Goal: Task Accomplishment & Management: Manage account settings

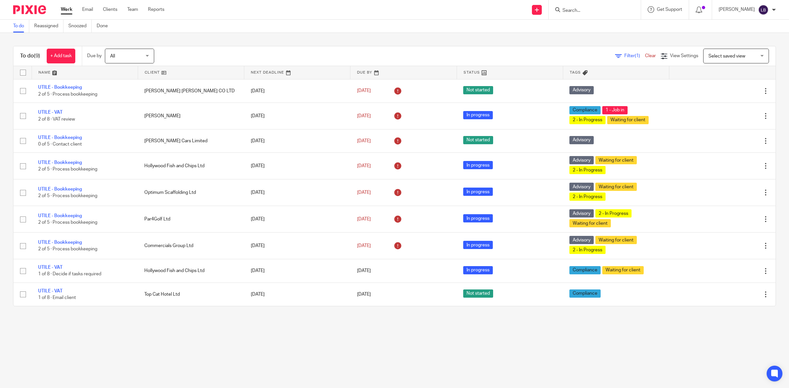
click at [596, 10] on input "Search" at bounding box center [591, 11] width 59 height 6
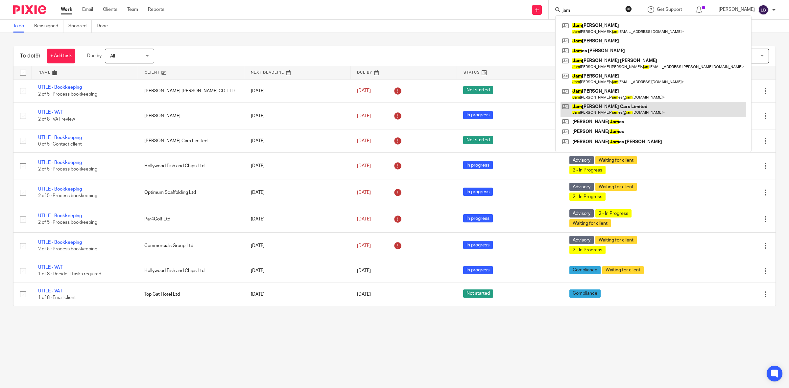
type input "jam"
click at [597, 110] on link at bounding box center [653, 109] width 186 height 15
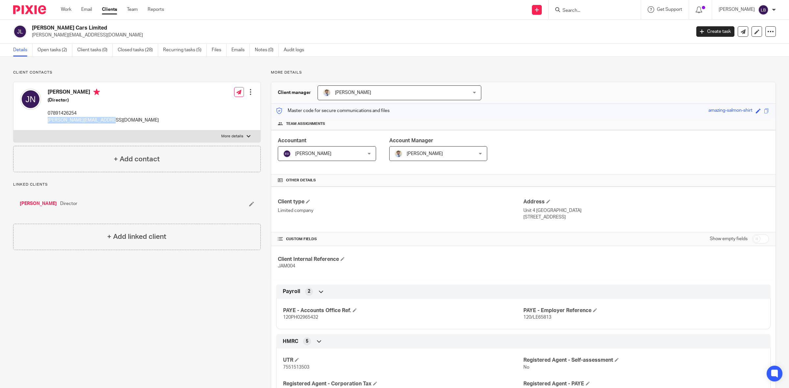
drag, startPoint x: 109, startPoint y: 122, endPoint x: 48, endPoint y: 123, distance: 61.2
click at [48, 123] on div "[PERSON_NAME] (Director) 07891426254 [PERSON_NAME][EMAIL_ADDRESS][DOMAIN_NAME] …" at bounding box center [136, 106] width 247 height 48
copy p "[PERSON_NAME][EMAIL_ADDRESS][DOMAIN_NAME]"
drag, startPoint x: 71, startPoint y: 10, endPoint x: 103, endPoint y: 103, distance: 98.0
click at [71, 10] on link "Work" at bounding box center [66, 9] width 11 height 7
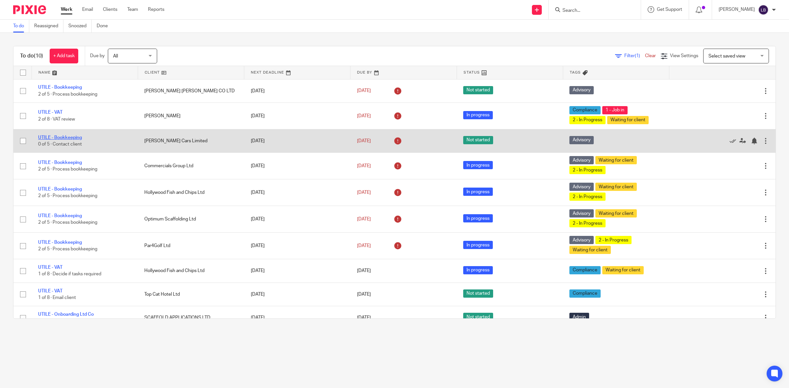
click at [71, 136] on link "UTILE - Bookkeeping" at bounding box center [60, 137] width 44 height 5
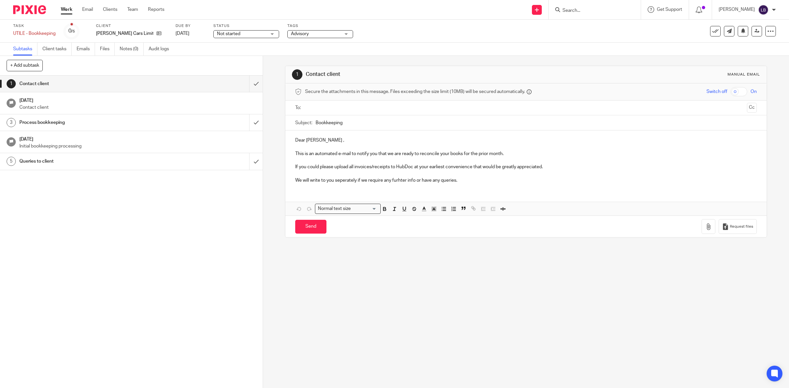
click at [271, 32] on div "Not started Not started" at bounding box center [246, 34] width 66 height 8
drag, startPoint x: 242, startPoint y: 57, endPoint x: 246, endPoint y: 55, distance: 4.1
click at [243, 57] on li "In progress" at bounding box center [241, 57] width 65 height 13
click at [315, 34] on span "Advisory" at bounding box center [315, 34] width 49 height 7
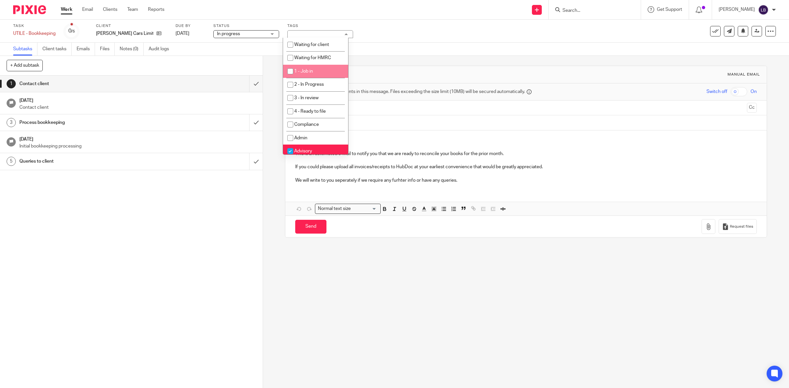
click at [315, 72] on li "1 - Job in" at bounding box center [315, 71] width 65 height 13
checkbox input "true"
click at [319, 83] on span "2 - In Progress" at bounding box center [309, 84] width 30 height 5
checkbox input "true"
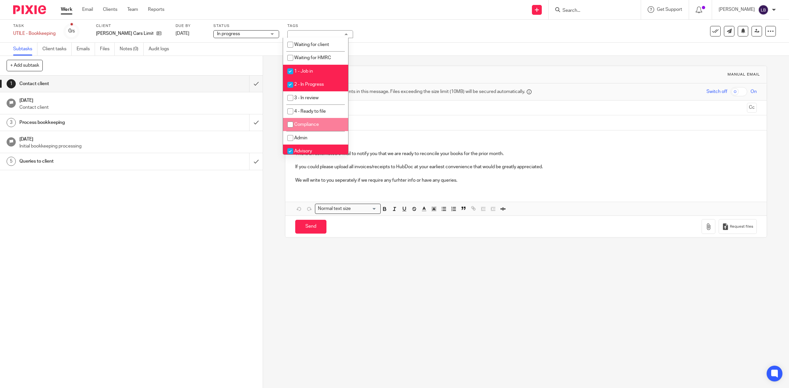
scroll to position [2, 0]
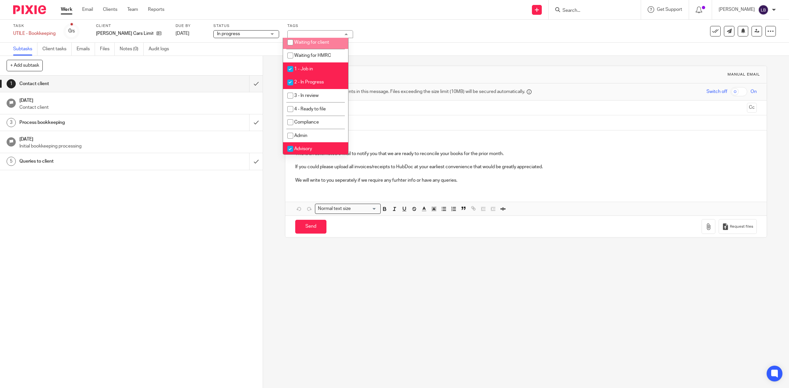
click at [292, 43] on input "checkbox" at bounding box center [290, 42] width 12 height 12
checkbox input "true"
click at [319, 301] on div "1 Contact client Manual email Secure the attachments in this message. Files exc…" at bounding box center [526, 222] width 526 height 332
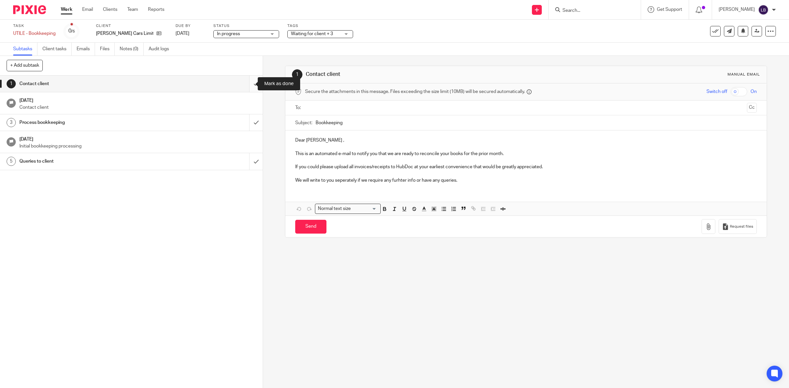
click at [250, 83] on input "submit" at bounding box center [131, 84] width 263 height 16
click at [247, 84] on input "submit" at bounding box center [131, 84] width 263 height 16
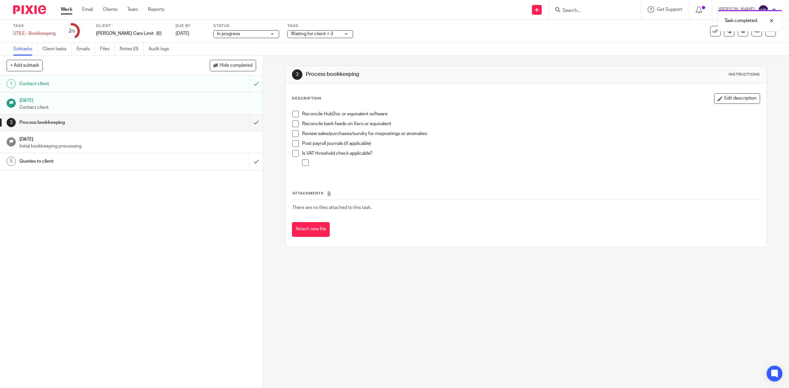
click at [199, 124] on div "Process bookkeeping" at bounding box center [130, 123] width 223 height 10
click at [292, 114] on span at bounding box center [295, 114] width 7 height 7
click at [293, 144] on span at bounding box center [295, 143] width 7 height 7
click at [70, 12] on link "Work" at bounding box center [67, 9] width 12 height 7
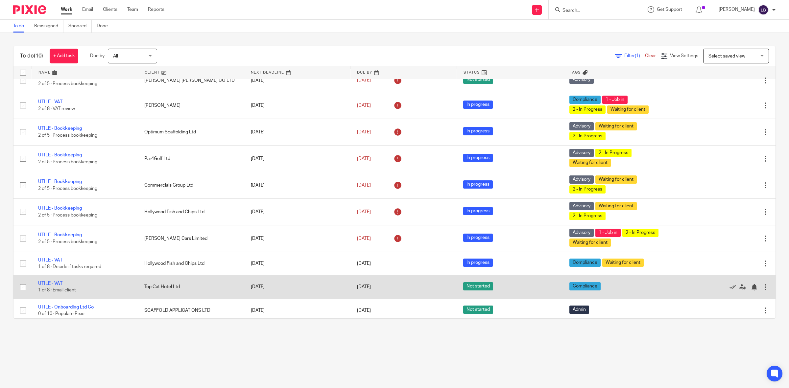
scroll to position [15, 0]
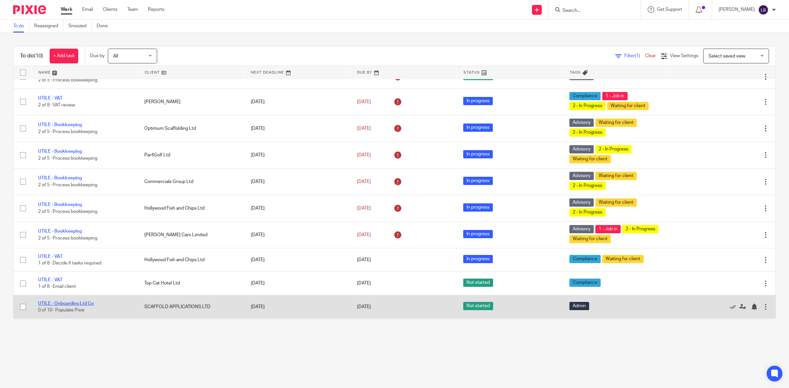
drag, startPoint x: 83, startPoint y: 304, endPoint x: 105, endPoint y: 301, distance: 22.8
click at [83, 304] on link "UTILE - Onboarding Ltd Co" at bounding box center [66, 303] width 56 height 5
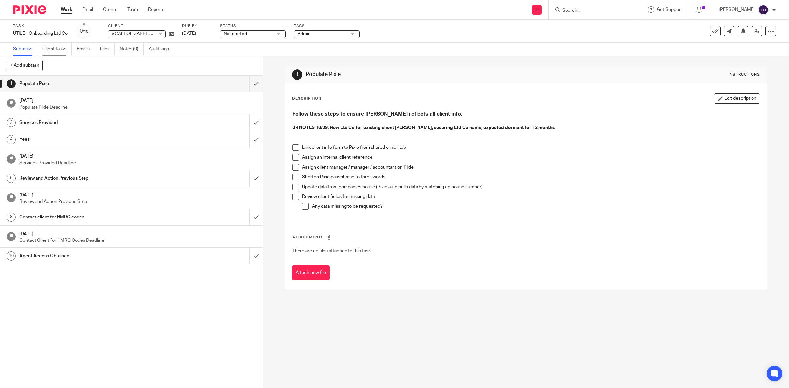
drag, startPoint x: 66, startPoint y: 9, endPoint x: 69, endPoint y: 48, distance: 39.3
click at [66, 9] on link "Work" at bounding box center [67, 9] width 12 height 7
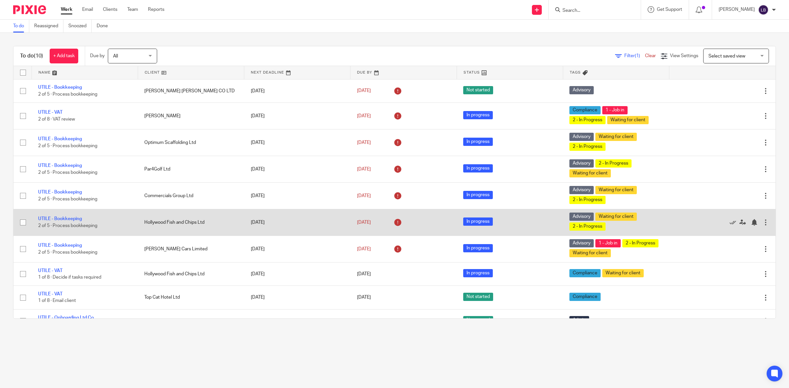
scroll to position [15, 0]
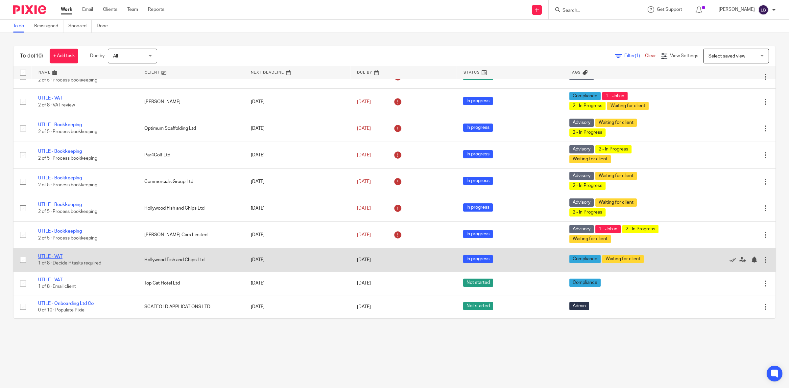
click at [49, 255] on link "UTILE - VAT" at bounding box center [50, 256] width 24 height 5
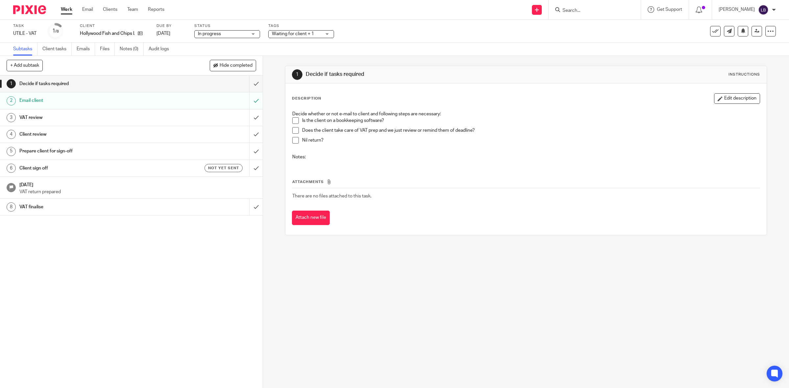
click at [328, 34] on div "Waiting for client + 1" at bounding box center [301, 34] width 66 height 8
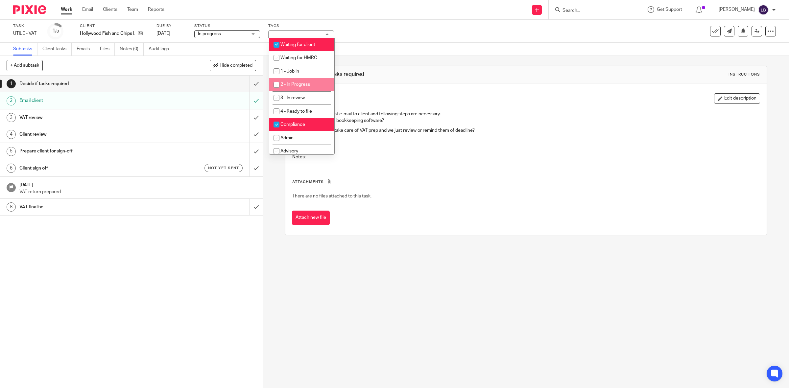
click at [278, 84] on input "checkbox" at bounding box center [276, 85] width 12 height 12
checkbox input "true"
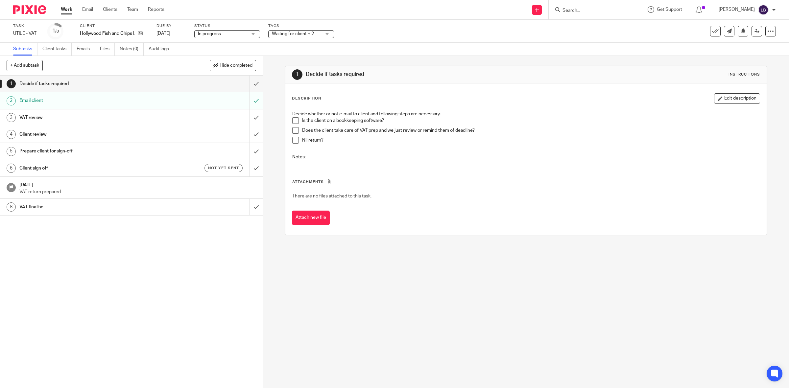
drag, startPoint x: 221, startPoint y: 321, endPoint x: 186, endPoint y: 242, distance: 86.1
click at [221, 319] on div "1 Decide if tasks required 2 Email client 3 VAT review 4 Client review 5 Prepar…" at bounding box center [131, 232] width 263 height 313
click at [65, 8] on link "Work" at bounding box center [67, 9] width 12 height 7
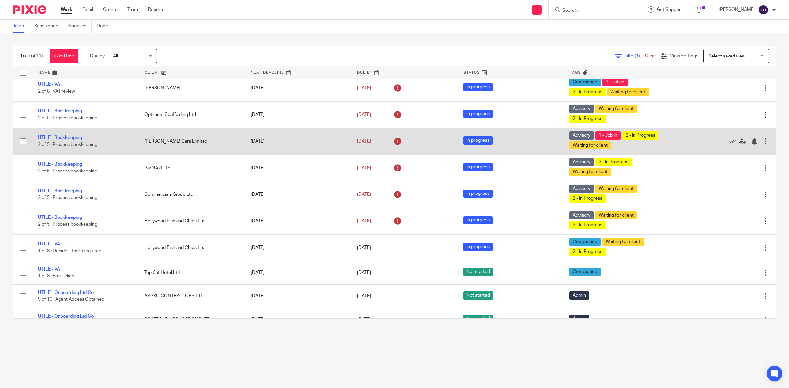
scroll to position [42, 0]
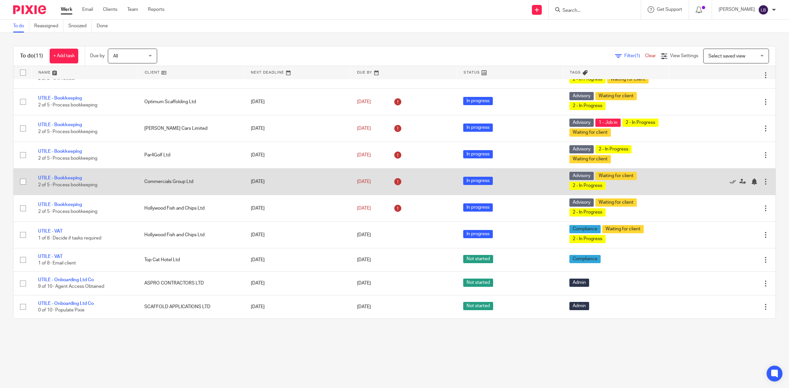
click at [210, 178] on td "Commercials Group Ltd" at bounding box center [191, 181] width 106 height 27
click at [72, 177] on link "UTILE - Bookkeeping" at bounding box center [60, 178] width 44 height 5
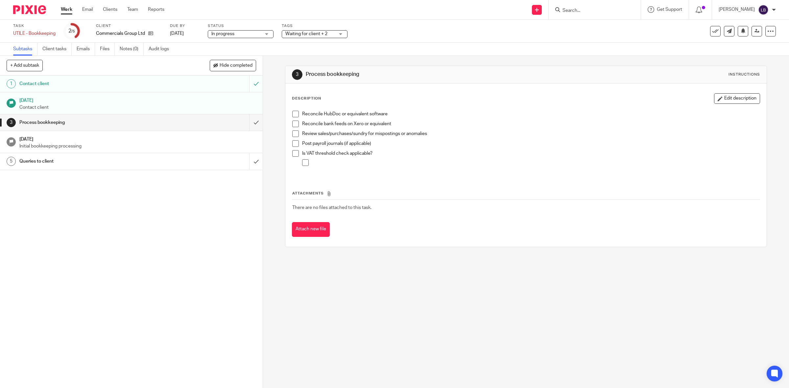
drag, startPoint x: 65, startPoint y: 10, endPoint x: 65, endPoint y: 14, distance: 4.3
click at [65, 10] on link "Work" at bounding box center [67, 9] width 12 height 7
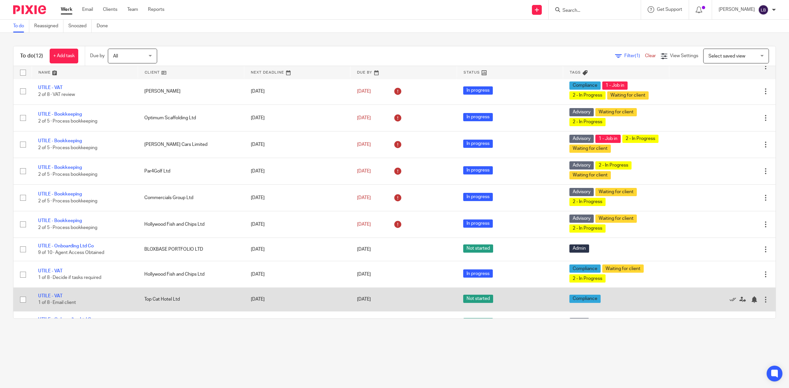
scroll to position [65, 0]
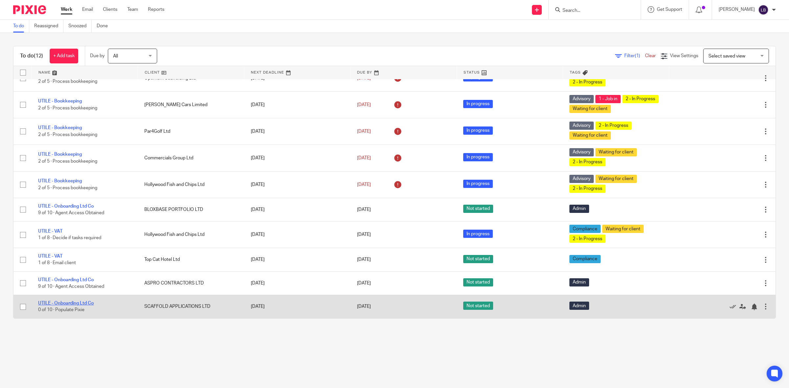
click at [87, 304] on link "UTILE - Onboarding Ltd Co" at bounding box center [66, 303] width 56 height 5
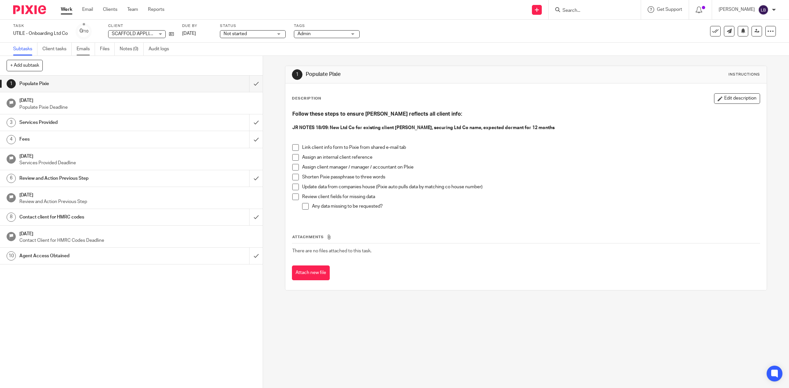
click at [88, 48] on link "Emails" at bounding box center [86, 49] width 18 height 13
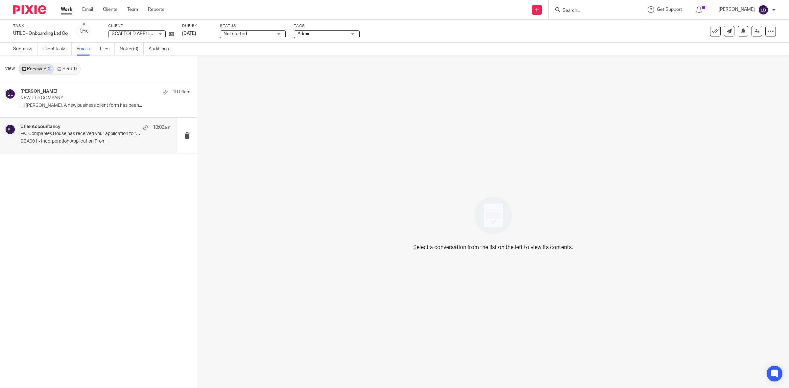
click at [91, 137] on div "Utile Accountancy 10:03am Fw: Companies House has received your application to …" at bounding box center [95, 135] width 150 height 22
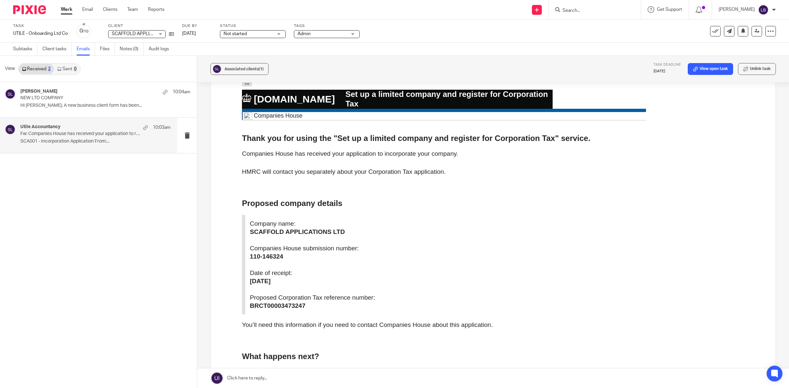
scroll to position [82, 0]
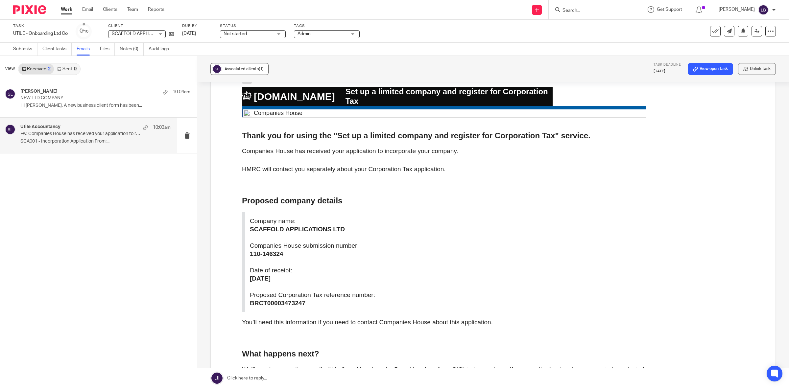
click at [240, 70] on span "Associated clients (1)" at bounding box center [244, 69] width 39 height 4
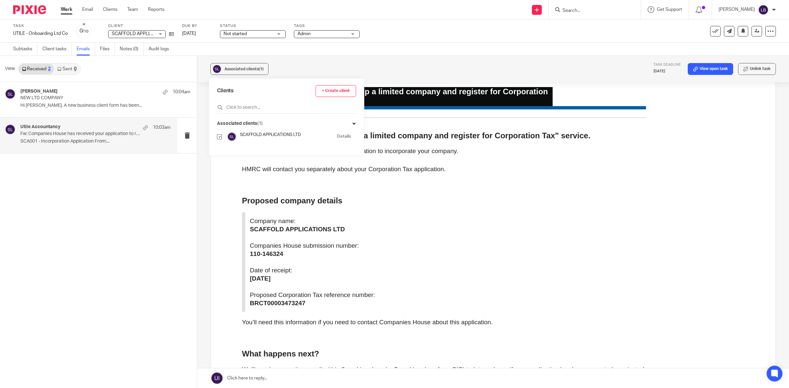
click at [436, 214] on p "Company name: SCAFFOLD APPLICATIONS LTD Companies House submission number: 110-…" at bounding box center [444, 262] width 404 height 100
click at [154, 201] on div "Sam Taylor 10:04am NEW LTD COMPANY Hi James, A new business client form has bee…" at bounding box center [98, 235] width 197 height 306
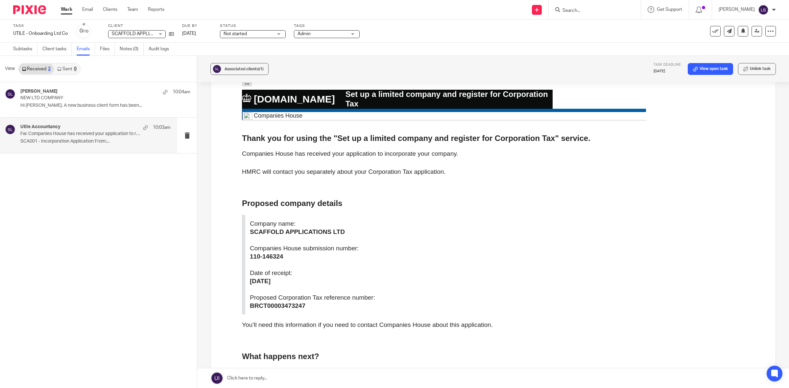
scroll to position [0, 0]
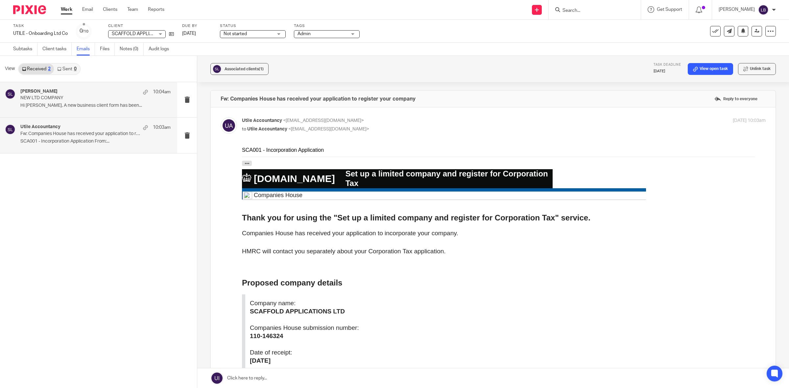
click at [138, 109] on div "Sam Taylor 10:04am NEW LTD COMPANY Hi James, A new business client form has bee…" at bounding box center [95, 100] width 150 height 22
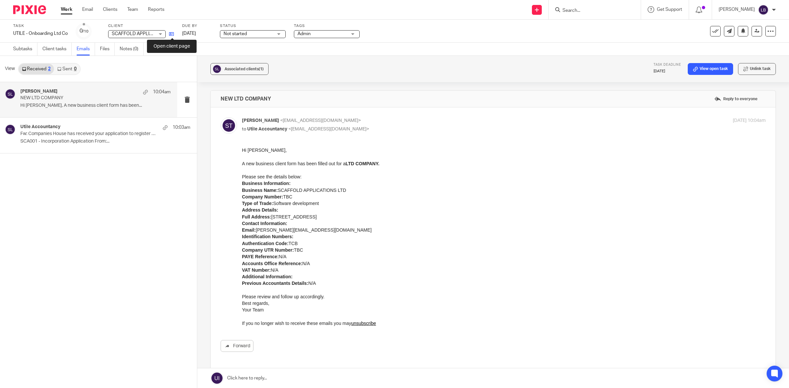
click at [172, 34] on icon at bounding box center [171, 34] width 5 height 5
click at [121, 141] on p "SCA001 - Incorporation Application From:..." at bounding box center [95, 142] width 150 height 6
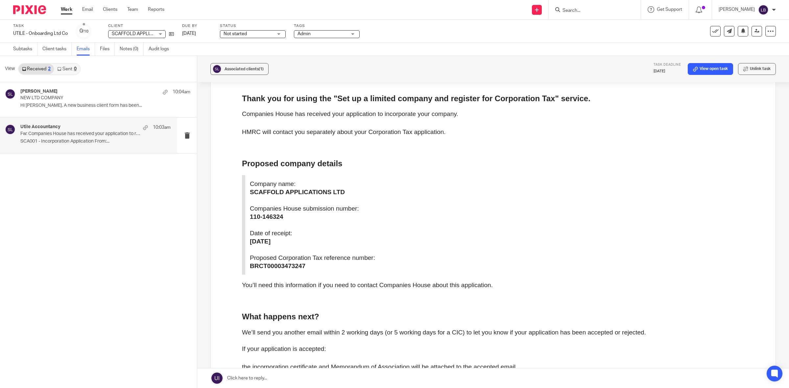
scroll to position [123, 0]
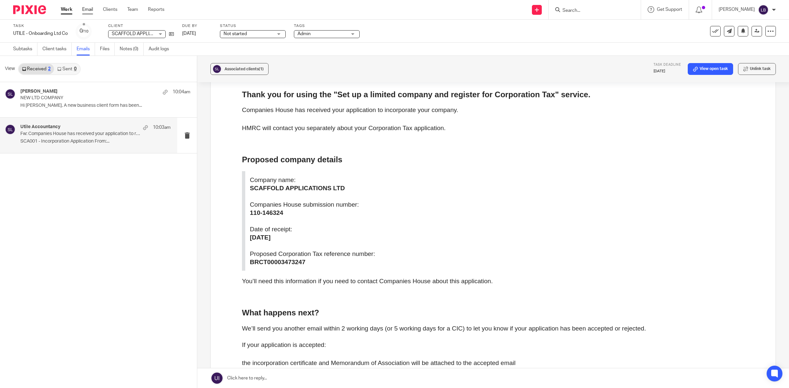
click at [87, 9] on link "Email" at bounding box center [87, 9] width 11 height 7
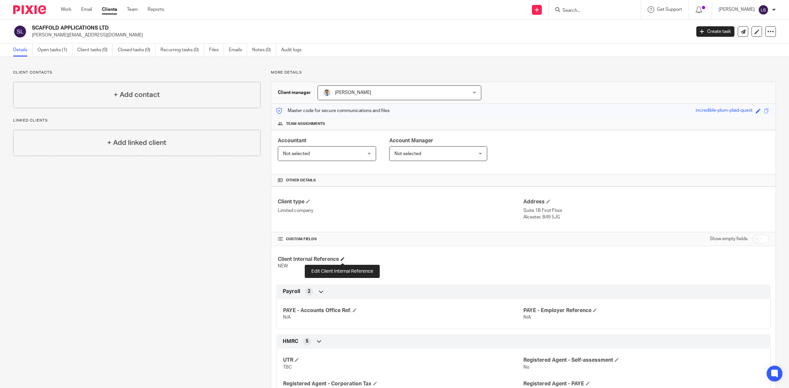
click at [343, 260] on span at bounding box center [343, 259] width 4 height 4
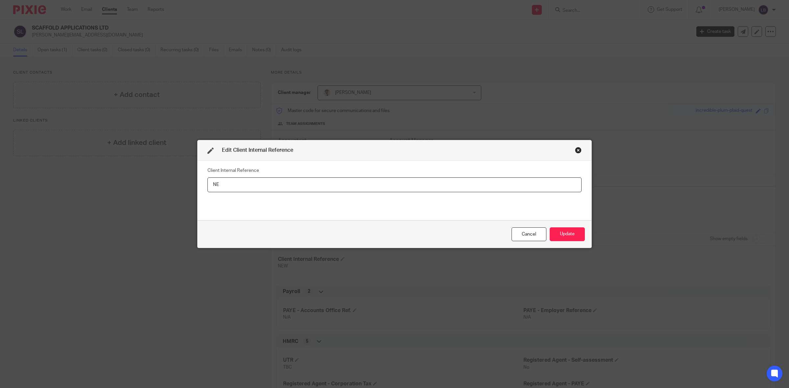
type input "N"
type input "SCA001"
click at [563, 232] on button "Update" at bounding box center [567, 234] width 35 height 14
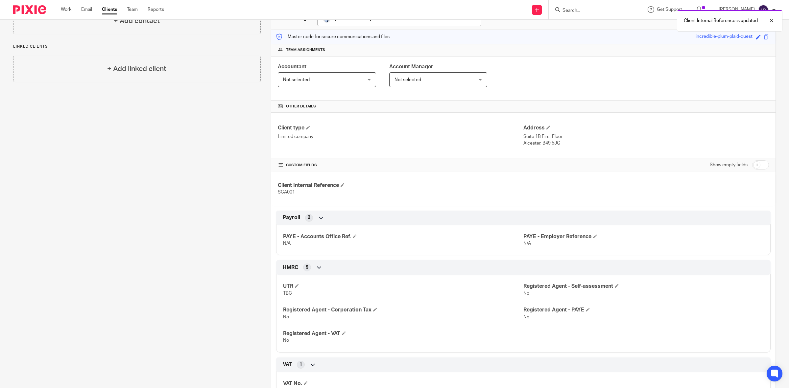
scroll to position [82, 0]
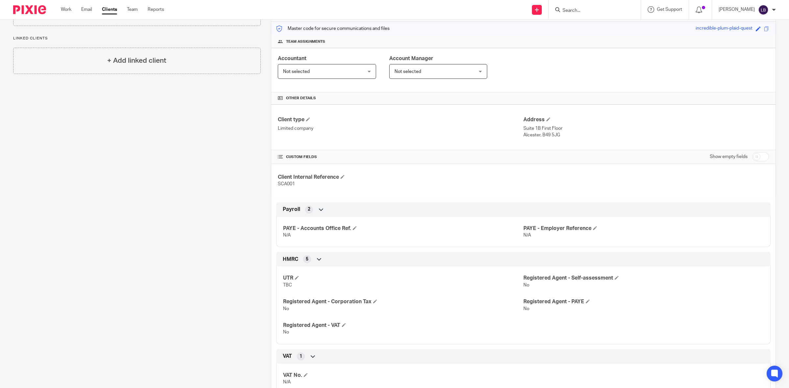
click at [756, 159] on input "checkbox" at bounding box center [760, 156] width 17 height 9
checkbox input "true"
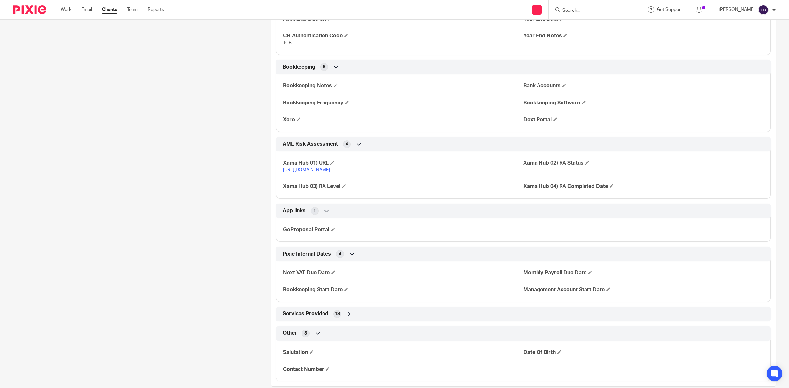
scroll to position [616, 0]
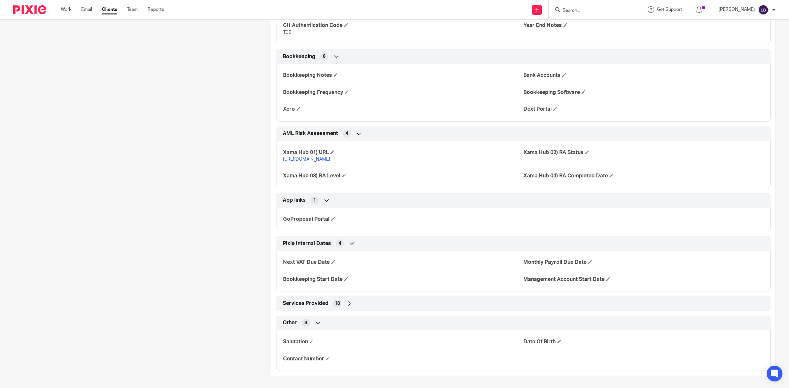
click at [346, 305] on icon at bounding box center [349, 303] width 7 height 7
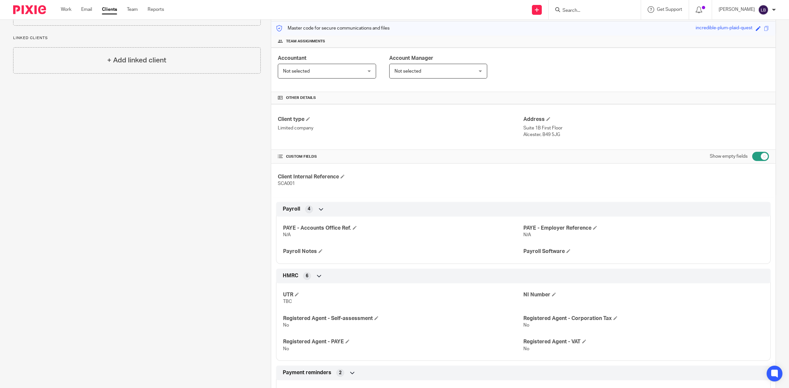
scroll to position [0, 0]
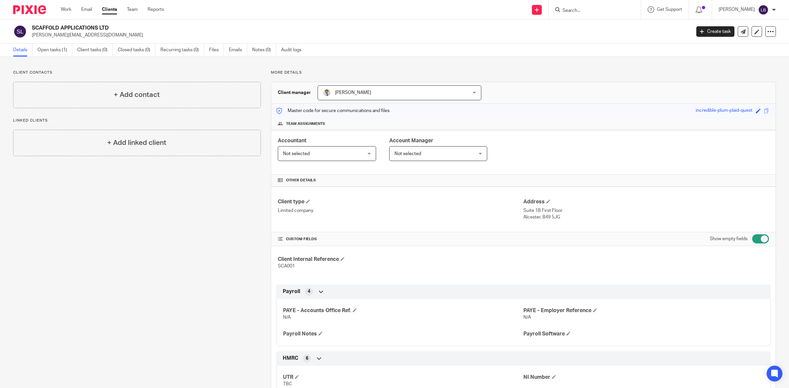
click at [334, 155] on span "Not selected" at bounding box center [320, 154] width 74 height 14
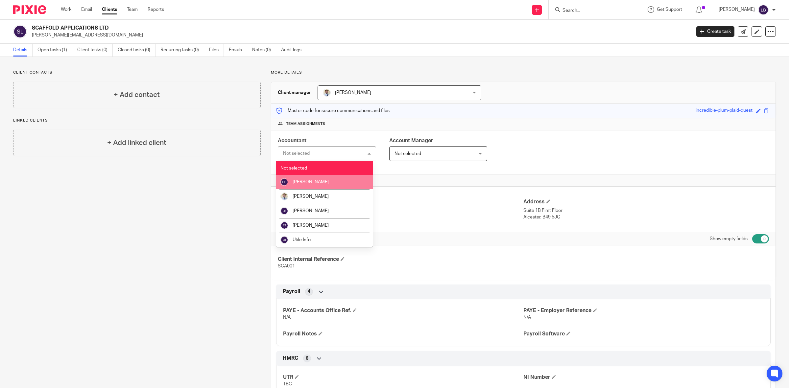
click at [313, 180] on span "[PERSON_NAME]" at bounding box center [311, 182] width 36 height 5
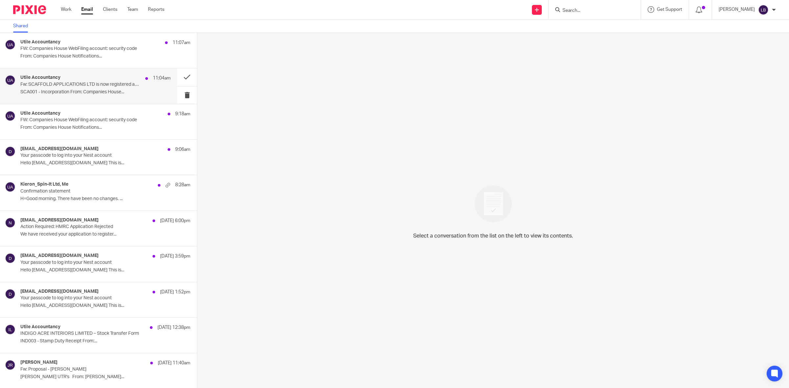
click at [123, 84] on p "Fw: SCAFFOLD APPLICATIONS LTD is now registered as a company" at bounding box center [80, 85] width 120 height 6
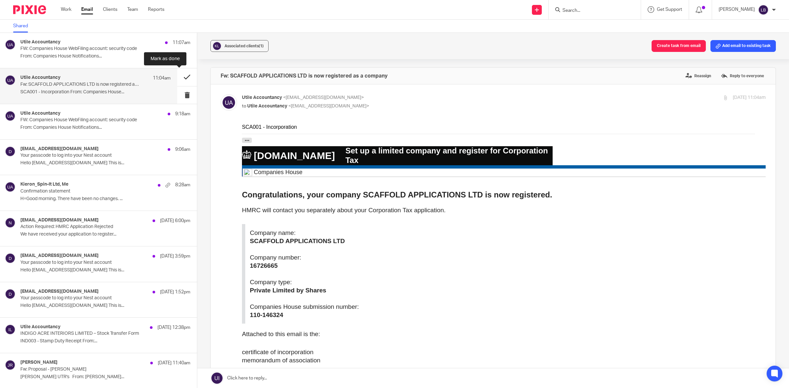
click at [178, 77] on button at bounding box center [187, 76] width 20 height 17
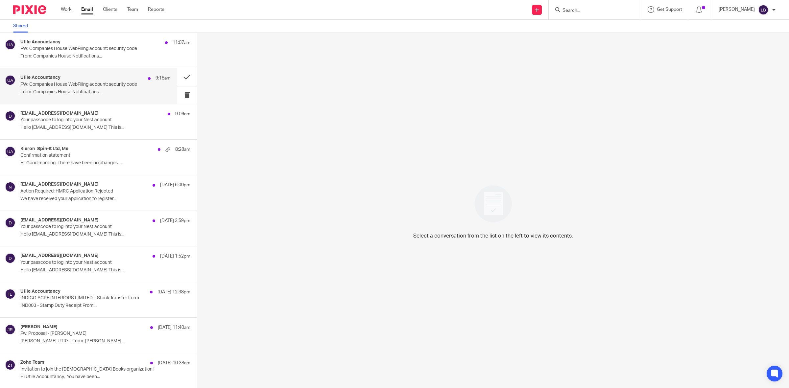
drag, startPoint x: 69, startPoint y: 10, endPoint x: 87, endPoint y: 94, distance: 86.4
click at [69, 10] on link "Work" at bounding box center [66, 9] width 11 height 7
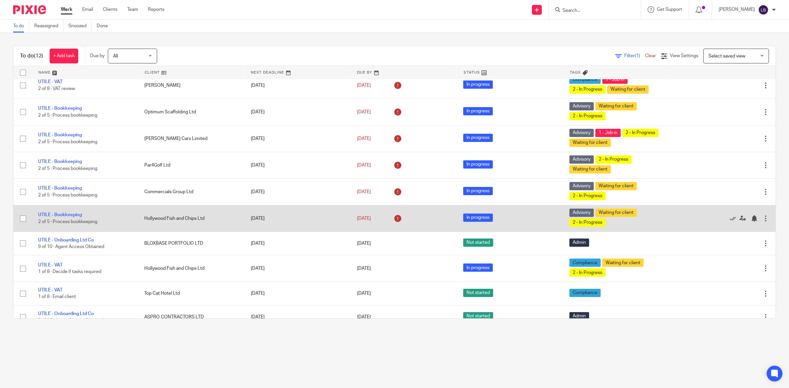
scroll to position [65, 0]
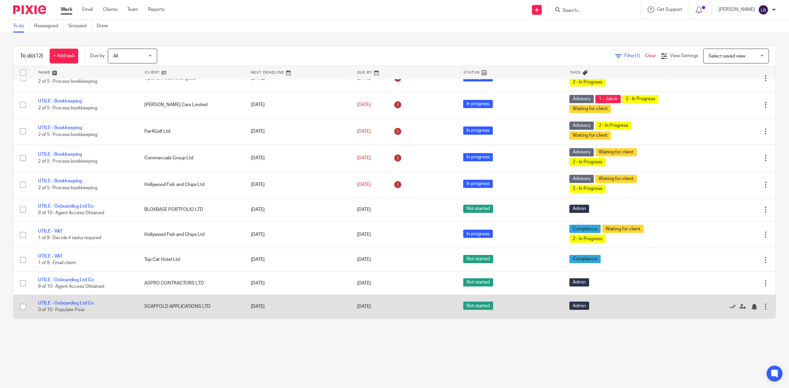
click at [102, 309] on td "UTILE - Onboarding Ltd Co 0 of 10 · Populate Pixie" at bounding box center [85, 306] width 106 height 23
drag, startPoint x: 79, startPoint y: 301, endPoint x: 92, endPoint y: 301, distance: 12.8
click at [80, 302] on link "UTILE - Onboarding Ltd Co" at bounding box center [66, 303] width 56 height 5
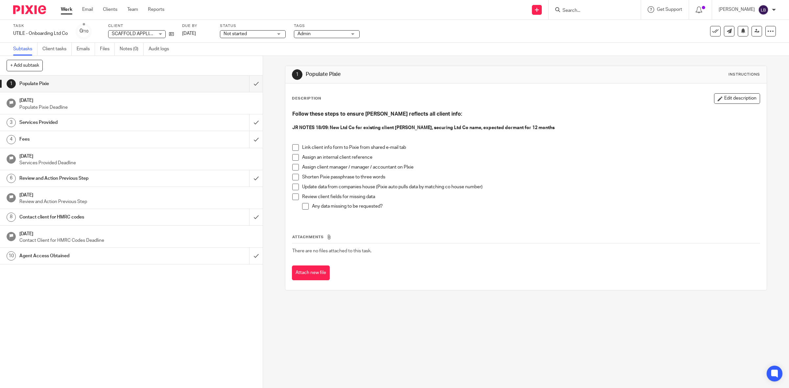
click at [293, 149] on span at bounding box center [295, 147] width 7 height 7
click at [294, 158] on span at bounding box center [295, 157] width 7 height 7
click at [293, 168] on span at bounding box center [295, 167] width 7 height 7
click at [292, 178] on span at bounding box center [295, 177] width 7 height 7
click at [85, 50] on link "Emails" at bounding box center [86, 49] width 18 height 13
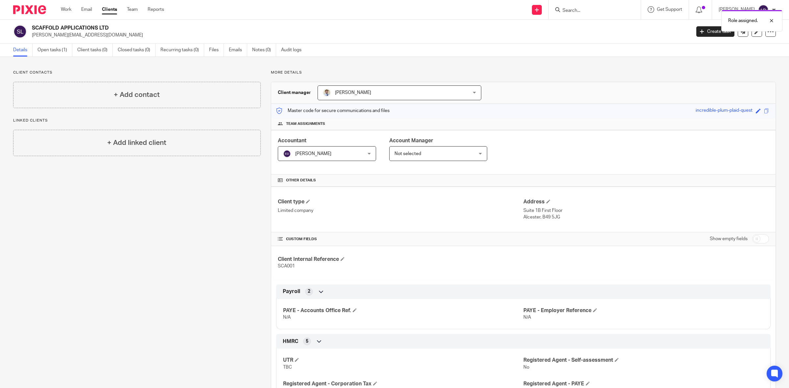
click at [424, 152] on span "Not selected" at bounding box center [431, 154] width 74 height 14
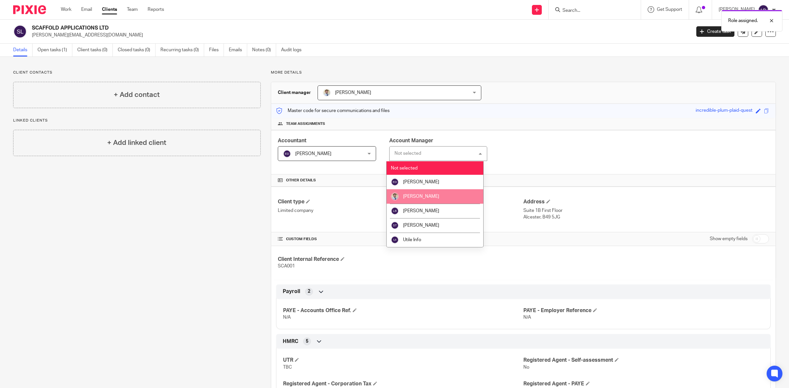
click at [416, 196] on span "[PERSON_NAME]" at bounding box center [421, 196] width 36 height 5
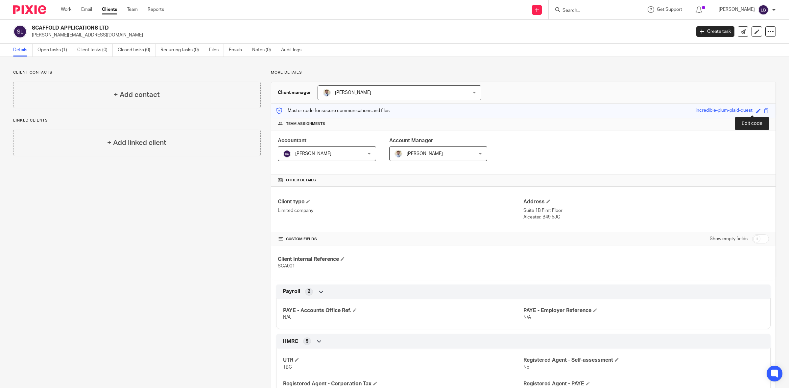
click at [756, 111] on span at bounding box center [758, 110] width 5 height 5
click at [726, 109] on input "incredible-plum-plaid-quest" at bounding box center [713, 111] width 99 height 8
type input "incredible-plum-plaid"
click at [741, 109] on link "Save" at bounding box center [746, 110] width 10 height 7
type input "incredible-plum-plaid"
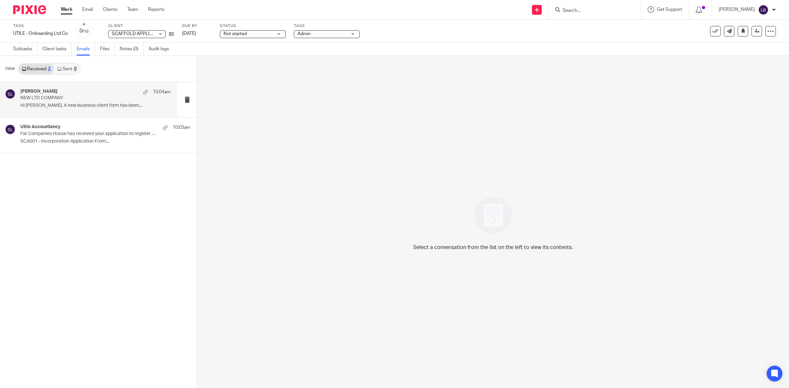
click at [68, 99] on p "NEW LTD COMPANY" at bounding box center [80, 98] width 120 height 6
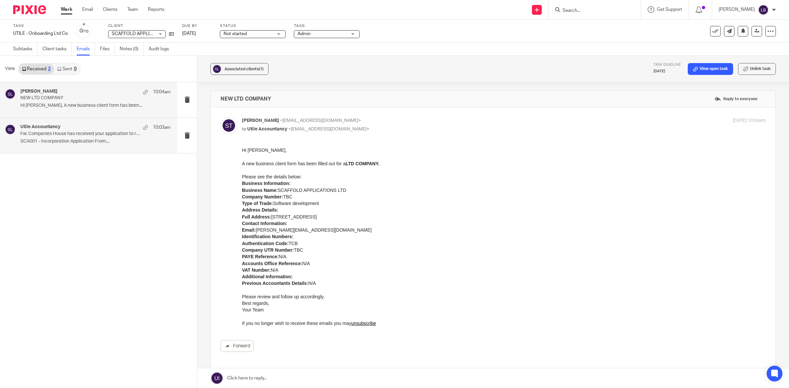
click at [91, 138] on div "Utile Accountancy 10:03am Fw: Companies House has received your application to …" at bounding box center [95, 135] width 150 height 22
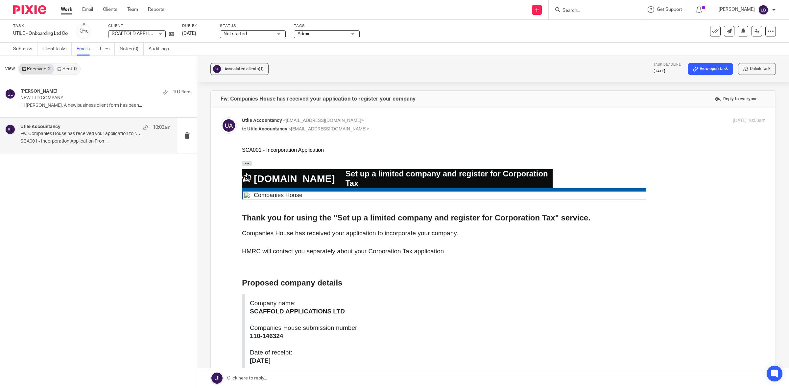
click at [279, 32] on div "Not started Not started" at bounding box center [253, 34] width 66 height 8
click at [250, 55] on li "In progress" at bounding box center [253, 57] width 65 height 13
click at [28, 49] on link "Subtasks" at bounding box center [25, 49] width 24 height 13
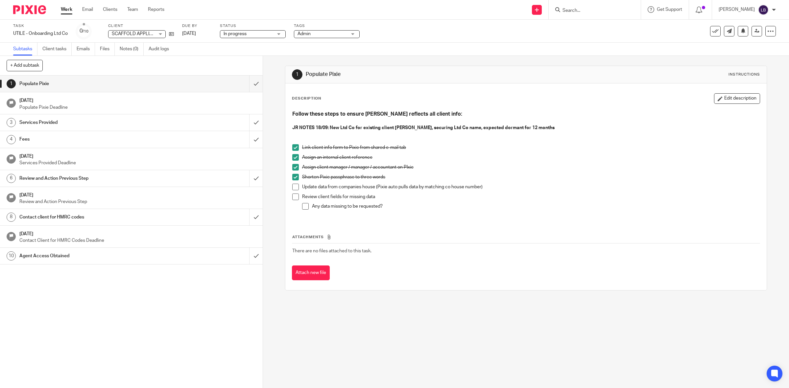
drag, startPoint x: 129, startPoint y: 48, endPoint x: 129, endPoint y: 90, distance: 41.7
click at [129, 48] on link "Notes (0)" at bounding box center [132, 49] width 24 height 13
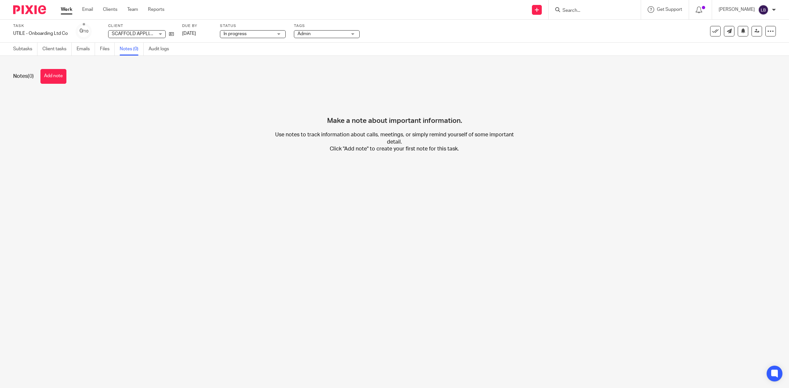
click at [56, 75] on button "Add note" at bounding box center [53, 76] width 26 height 15
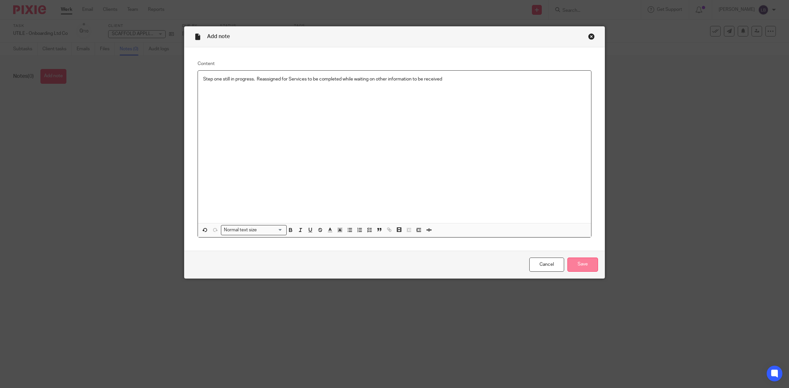
click at [586, 265] on input "Save" at bounding box center [582, 265] width 31 height 14
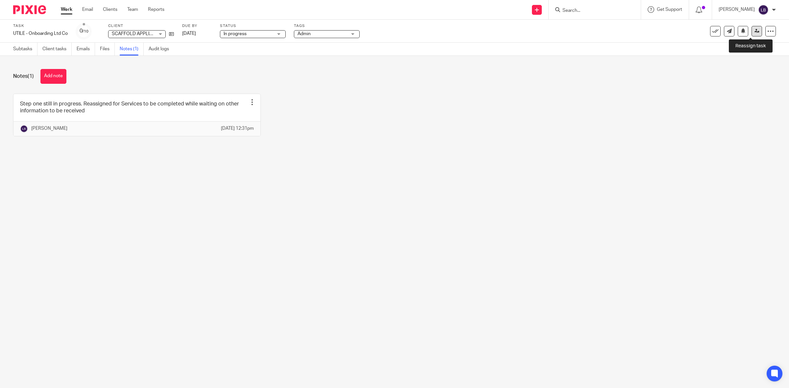
click at [754, 31] on icon at bounding box center [756, 31] width 5 height 5
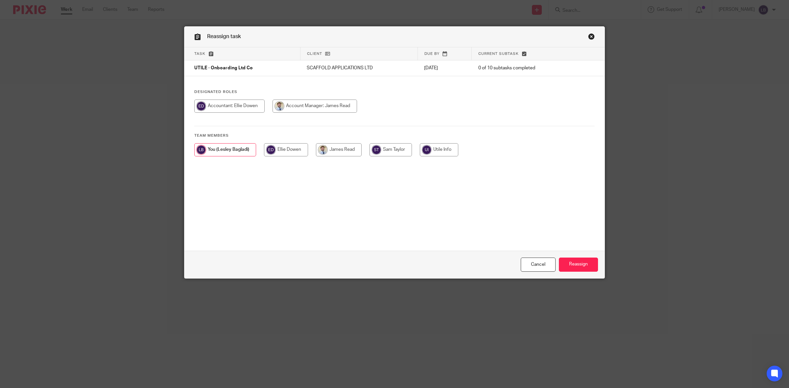
click at [312, 108] on input "radio" at bounding box center [315, 106] width 84 height 13
radio input "true"
click at [576, 263] on input "Reassign" at bounding box center [578, 265] width 39 height 14
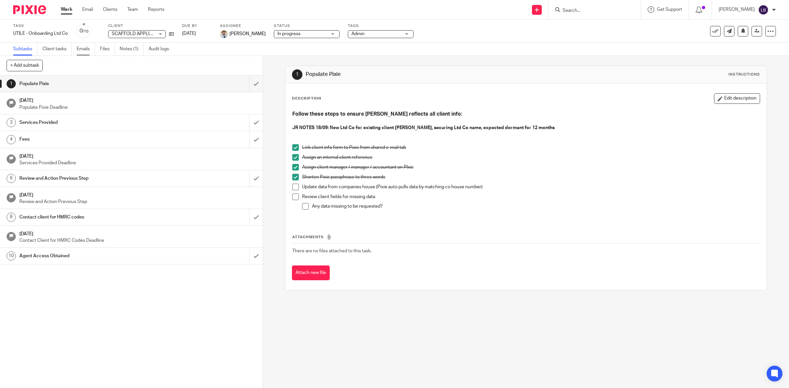
click at [85, 49] on link "Emails" at bounding box center [86, 49] width 18 height 13
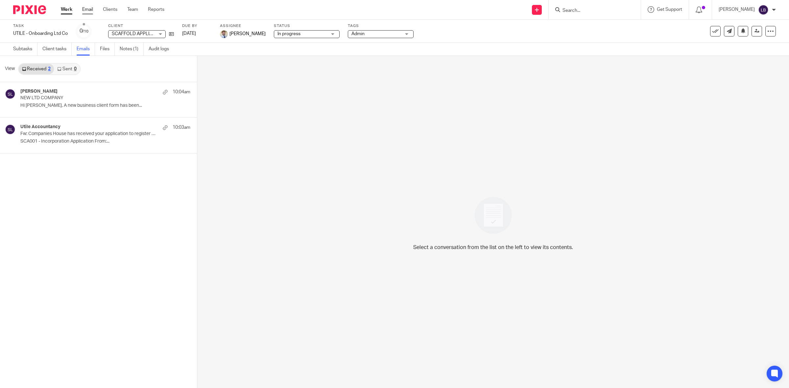
click at [88, 9] on link "Email" at bounding box center [87, 9] width 11 height 7
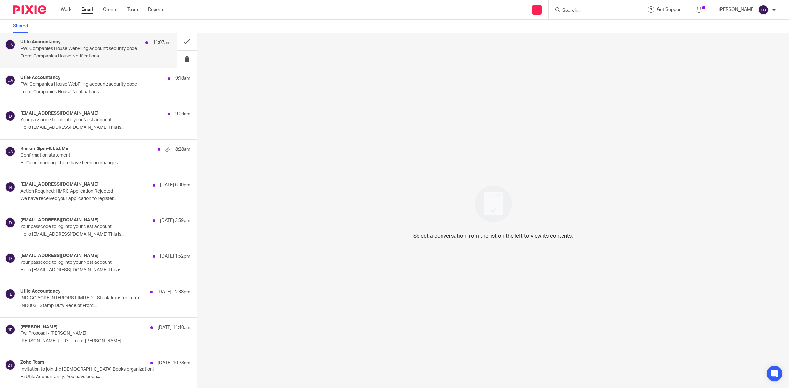
click at [84, 50] on p "FW: Companies House WebFiling account: security code" at bounding box center [80, 49] width 120 height 6
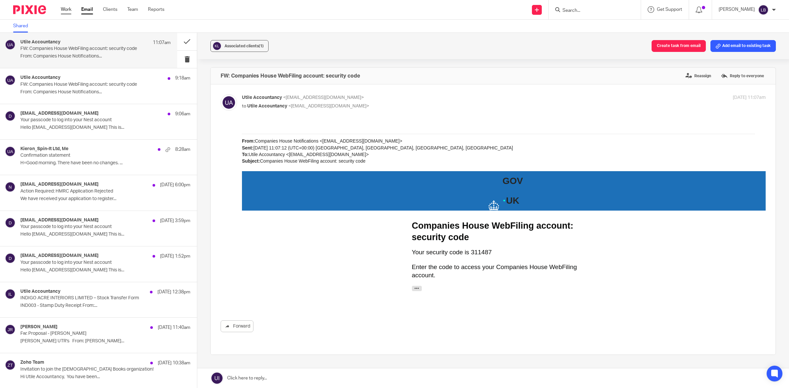
click at [63, 10] on link "Work" at bounding box center [66, 9] width 11 height 7
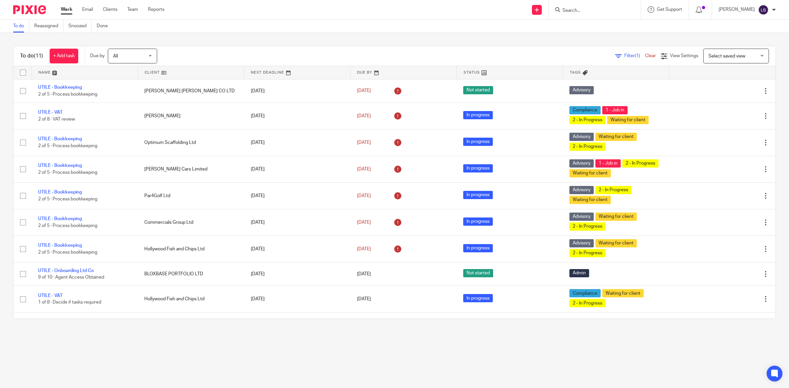
click at [607, 7] on form at bounding box center [597, 10] width 70 height 8
click at [608, 8] on input "Search" at bounding box center [591, 11] width 59 height 6
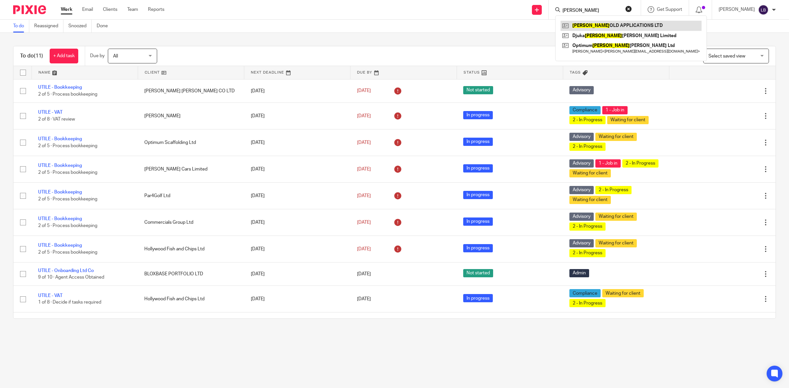
type input "scaff"
click at [591, 25] on link at bounding box center [630, 26] width 141 height 10
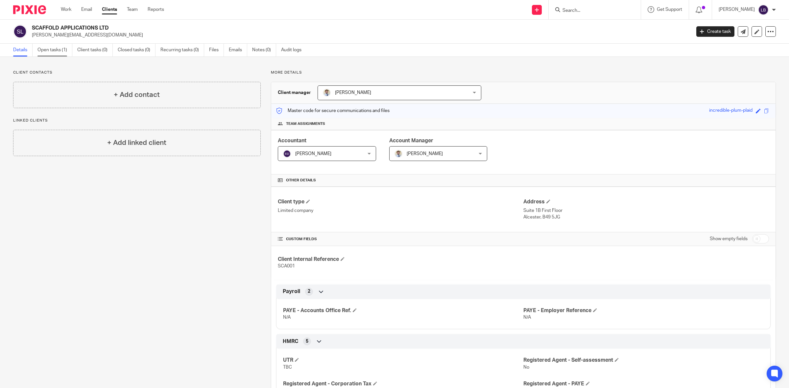
click at [51, 50] on link "Open tasks (1)" at bounding box center [54, 50] width 35 height 13
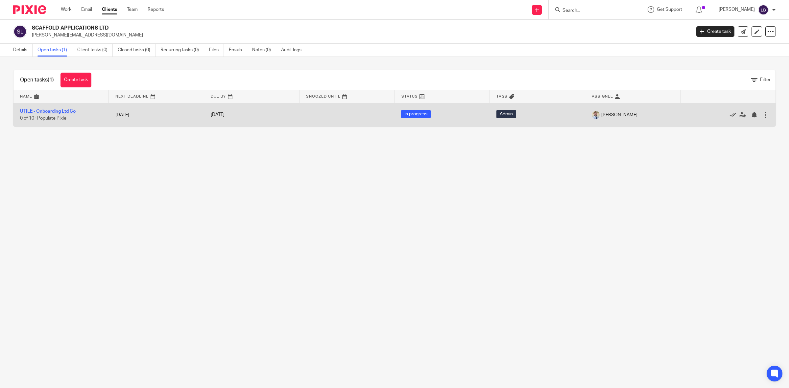
click at [64, 110] on link "UTILE - Onboarding Ltd Co" at bounding box center [48, 111] width 56 height 5
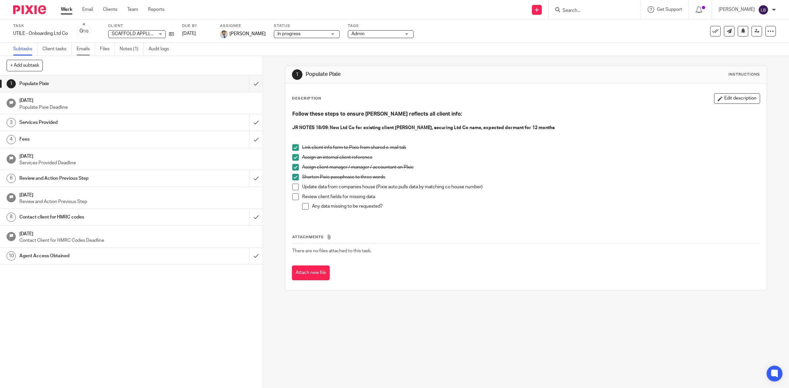
click at [84, 43] on link "Emails" at bounding box center [86, 49] width 18 height 13
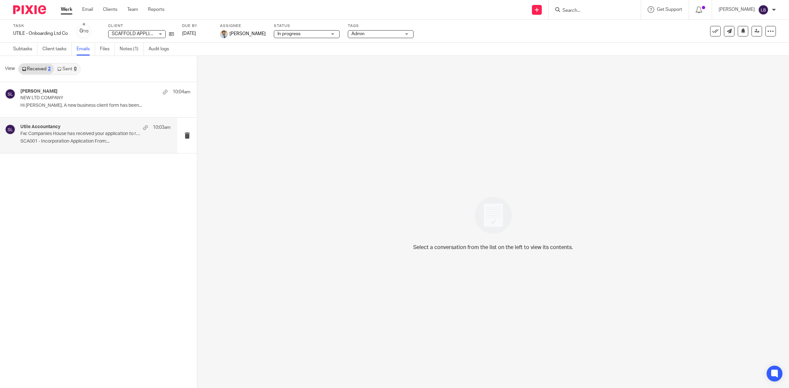
click at [60, 139] on p "SCA001 - Incorporation Application From:..." at bounding box center [95, 142] width 150 height 6
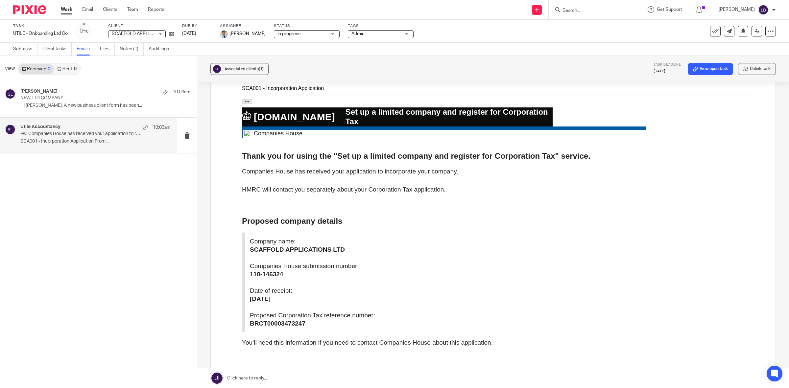
scroll to position [41, 0]
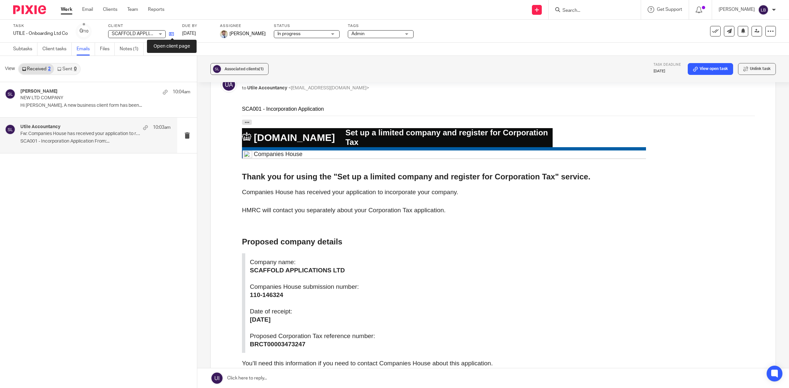
click at [173, 33] on icon at bounding box center [171, 34] width 5 height 5
click at [68, 11] on link "Work" at bounding box center [67, 9] width 12 height 7
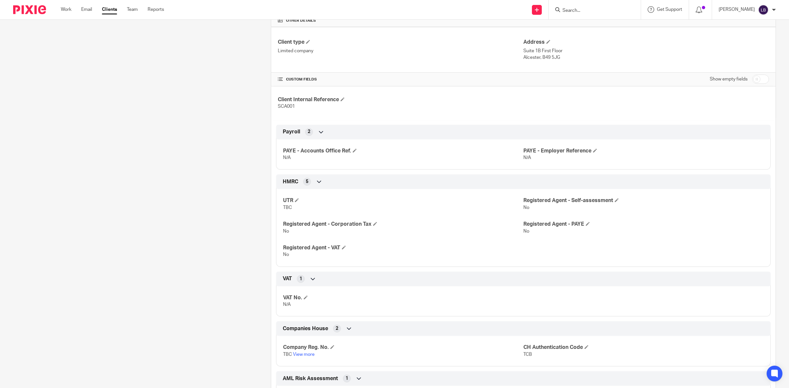
scroll to position [164, 0]
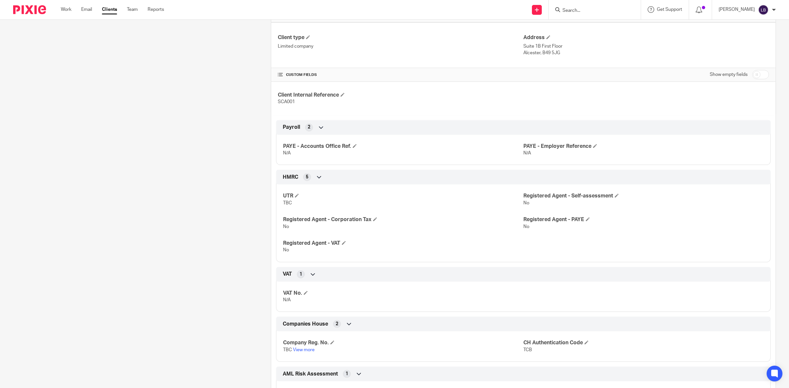
click at [758, 73] on input "checkbox" at bounding box center [760, 74] width 17 height 9
checkbox input "true"
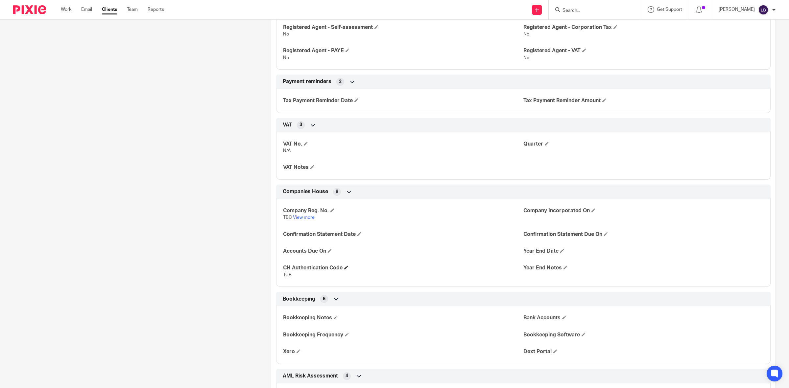
scroll to position [411, 0]
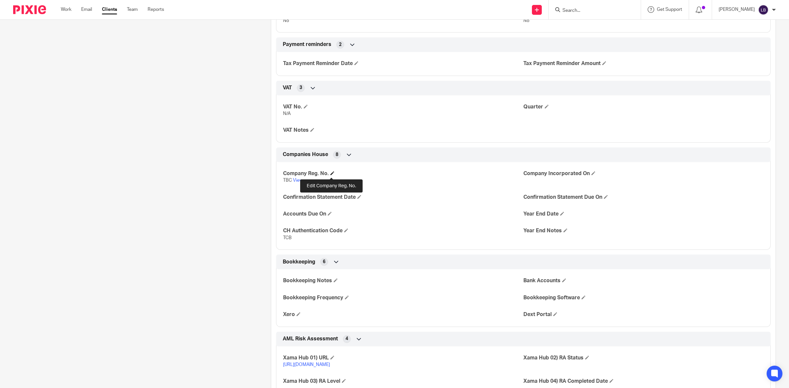
click at [332, 174] on span at bounding box center [332, 173] width 4 height 4
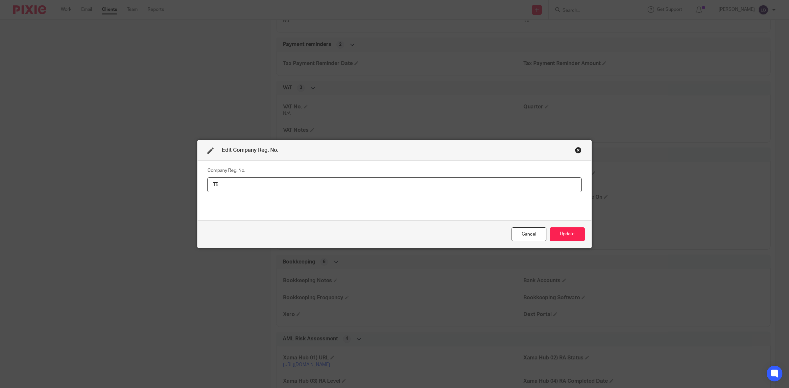
type input "T"
type input "16726665"
click at [569, 234] on button "Update" at bounding box center [567, 234] width 35 height 14
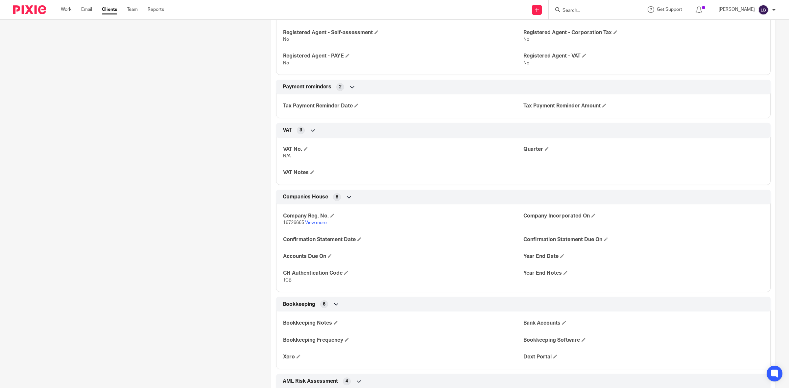
scroll to position [370, 0]
click at [319, 222] on link "View more" at bounding box center [316, 221] width 22 height 5
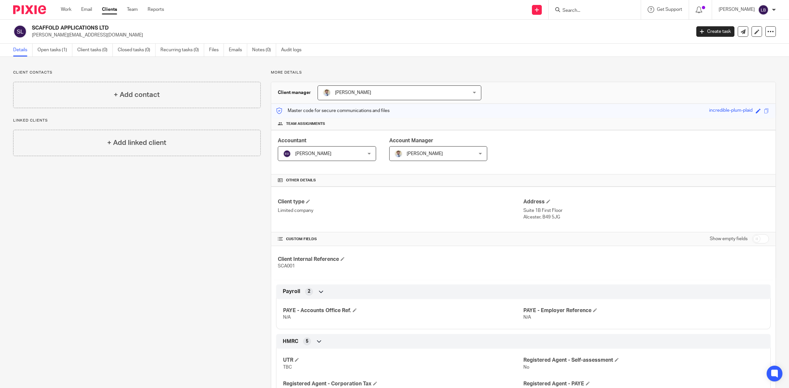
drag, startPoint x: 756, startPoint y: 240, endPoint x: 752, endPoint y: 241, distance: 4.6
click at [756, 240] on input "checkbox" at bounding box center [760, 238] width 17 height 9
checkbox input "true"
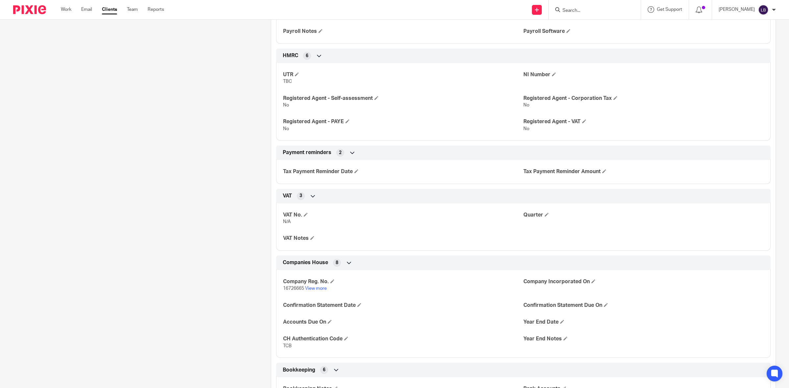
scroll to position [288, 0]
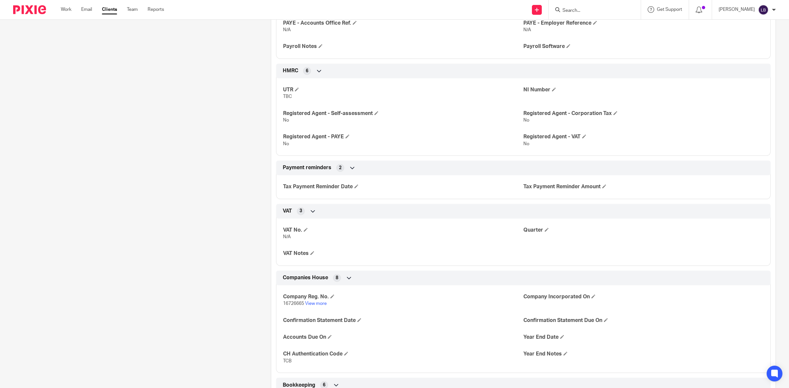
click at [600, 10] on input "Search" at bounding box center [591, 11] width 59 height 6
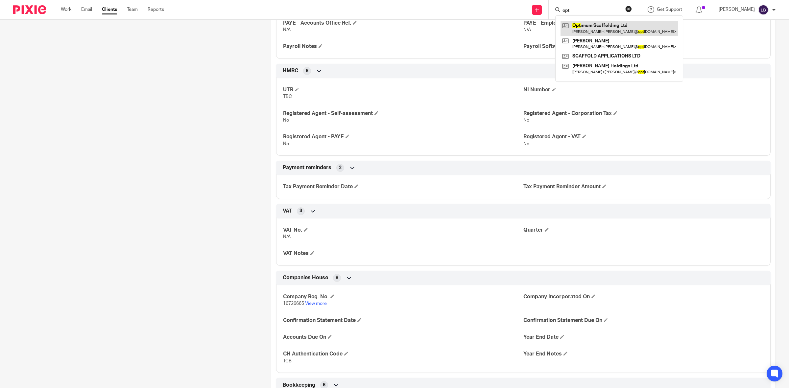
type input "opt"
click at [601, 32] on link at bounding box center [618, 28] width 117 height 15
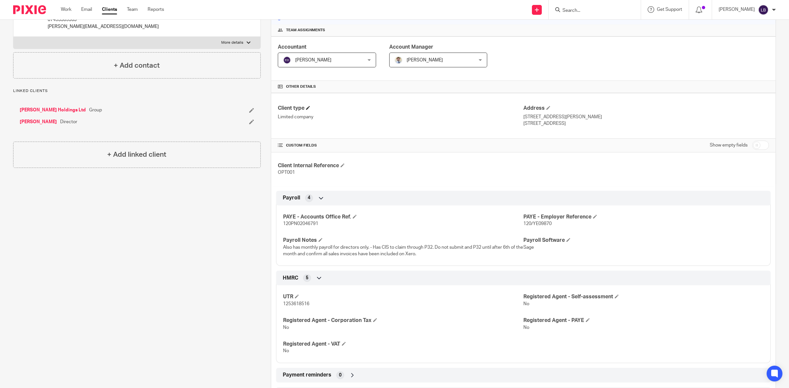
scroll to position [123, 0]
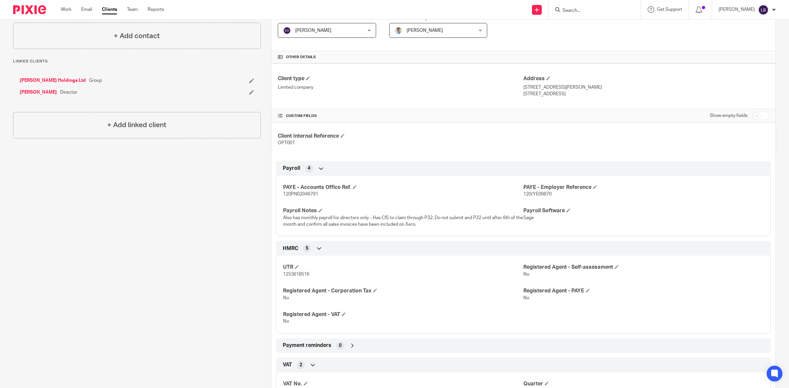
click at [755, 117] on input "checkbox" at bounding box center [760, 115] width 17 height 9
checkbox input "true"
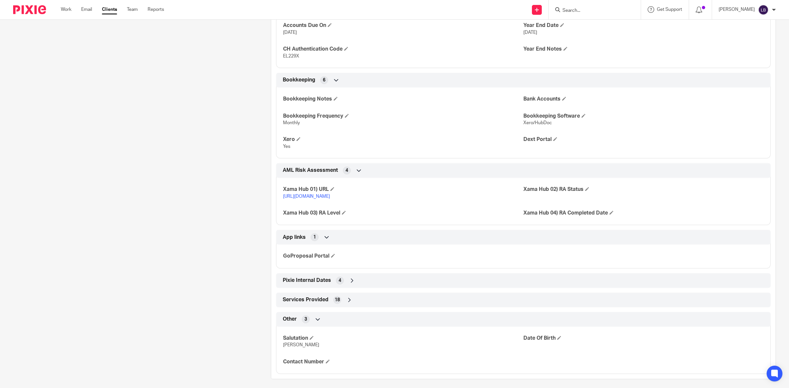
scroll to position [632, 0]
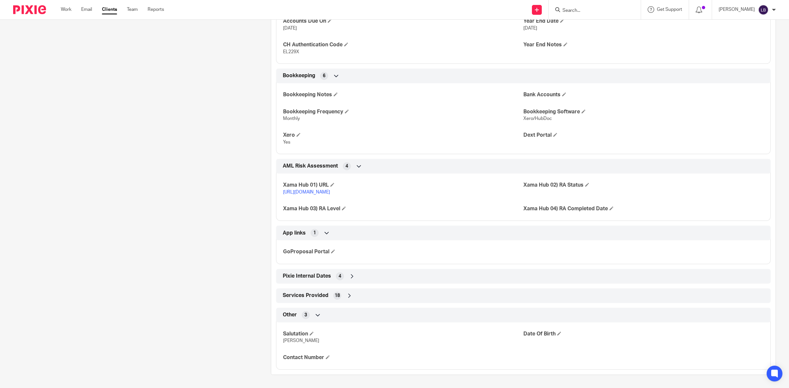
click at [349, 295] on icon at bounding box center [349, 296] width 7 height 7
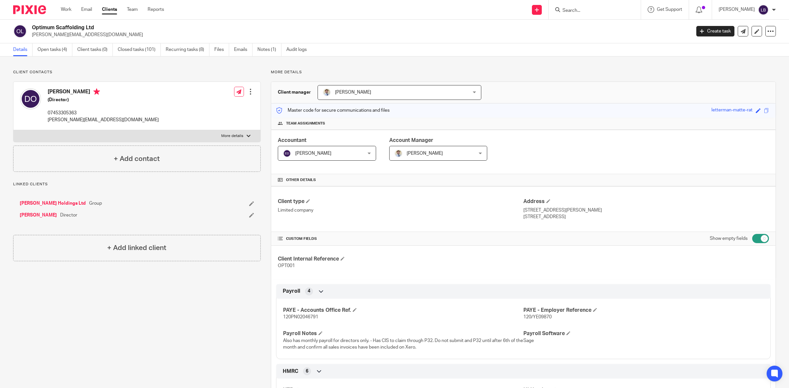
scroll to position [0, 0]
click at [767, 31] on icon at bounding box center [770, 31] width 7 height 7
click at [585, 11] on input "Search" at bounding box center [591, 11] width 59 height 6
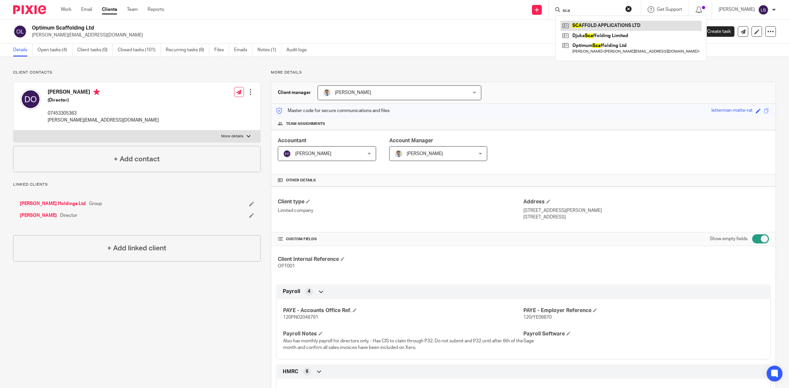
type input "sca"
click at [604, 25] on link at bounding box center [630, 26] width 141 height 10
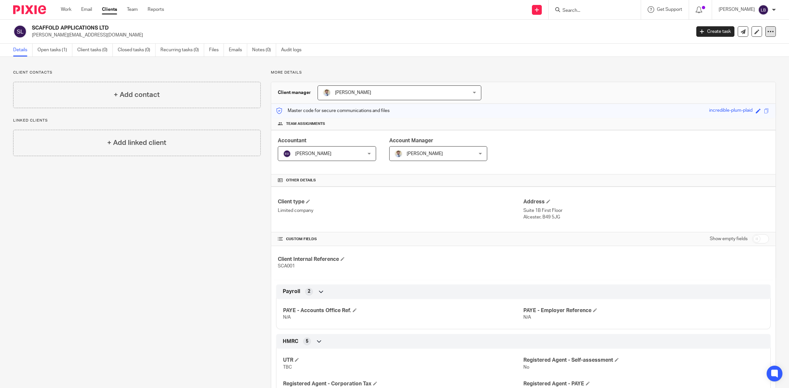
click at [767, 32] on icon at bounding box center [770, 31] width 7 height 7
click at [725, 47] on link "Update from Companies House" at bounding box center [728, 48] width 73 height 10
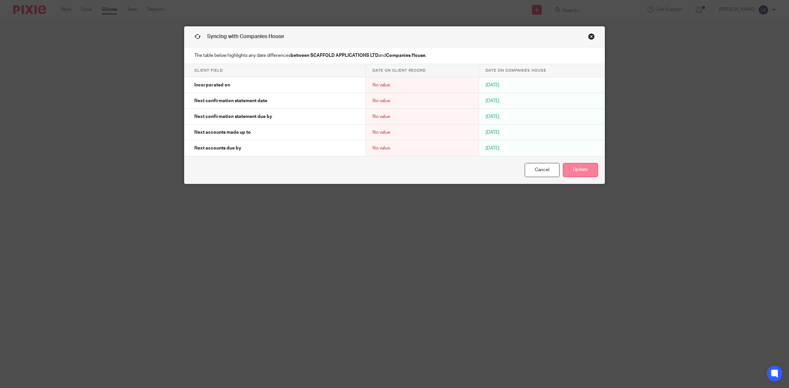
click at [582, 168] on button "Update" at bounding box center [580, 170] width 35 height 14
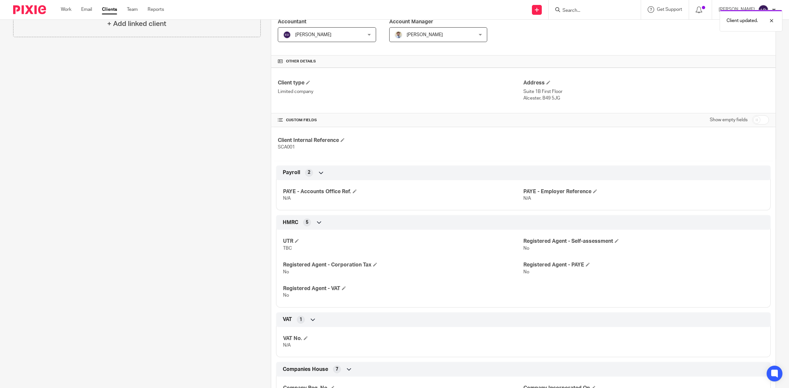
scroll to position [164, 0]
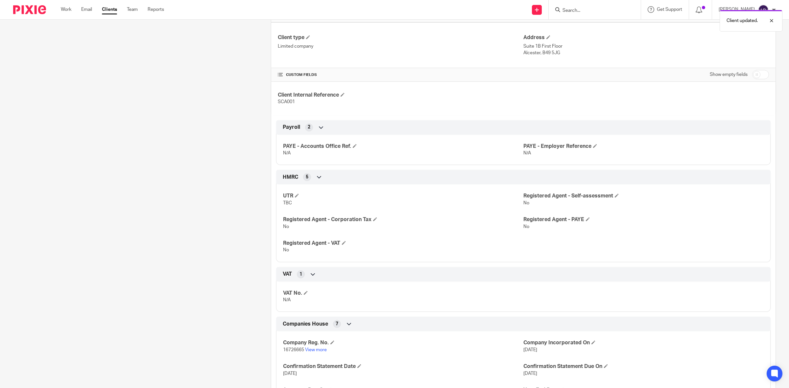
click at [753, 76] on input "checkbox" at bounding box center [760, 74] width 17 height 9
checkbox input "true"
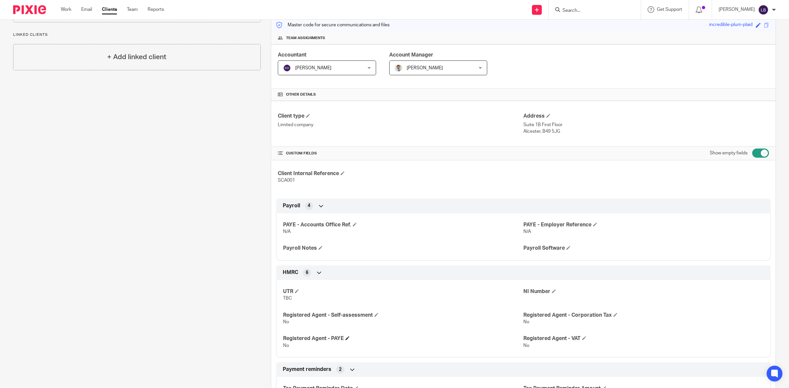
scroll to position [0, 0]
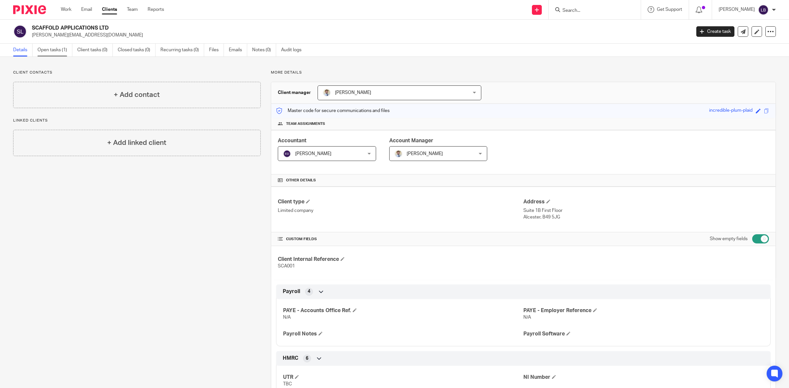
click at [47, 50] on link "Open tasks (1)" at bounding box center [54, 50] width 35 height 13
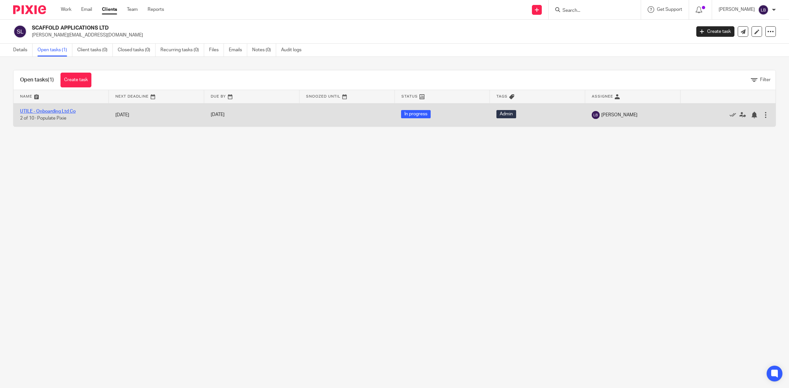
click at [55, 112] on link "UTILE - Onboarding Ltd Co" at bounding box center [48, 111] width 56 height 5
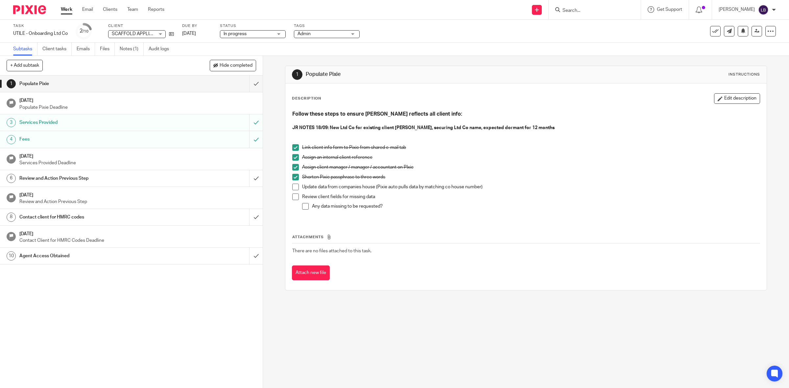
click at [292, 187] on span at bounding box center [295, 187] width 7 height 7
click at [293, 198] on span at bounding box center [295, 197] width 7 height 7
click at [302, 206] on span at bounding box center [305, 206] width 7 height 7
click at [104, 179] on h1 "Review and Action Previous Step" at bounding box center [93, 179] width 149 height 10
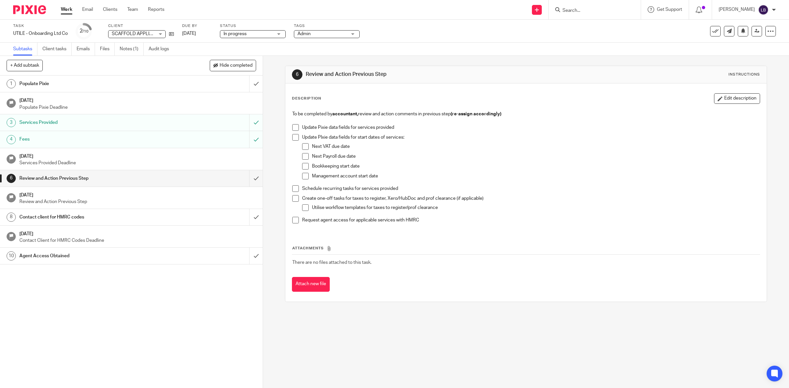
click at [63, 121] on h1 "Services Provided" at bounding box center [93, 123] width 149 height 10
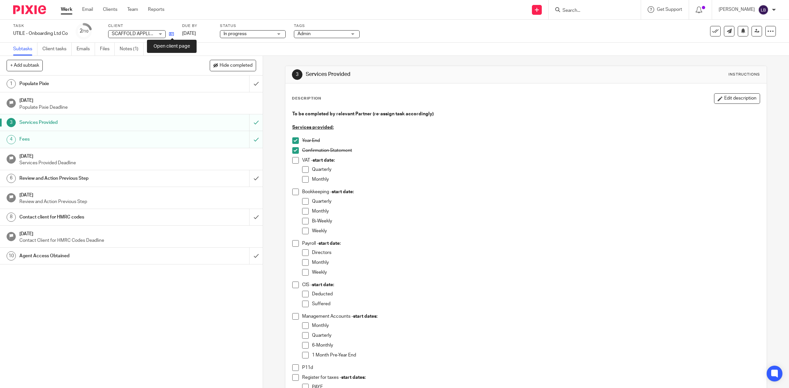
click at [172, 34] on icon at bounding box center [171, 34] width 5 height 5
click at [70, 178] on h1 "Review and Action Previous Step" at bounding box center [93, 179] width 149 height 10
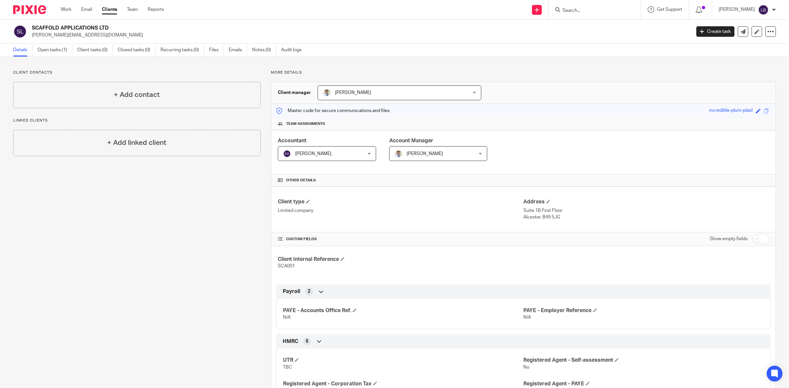
click at [758, 237] on input "checkbox" at bounding box center [760, 238] width 17 height 9
checkbox input "true"
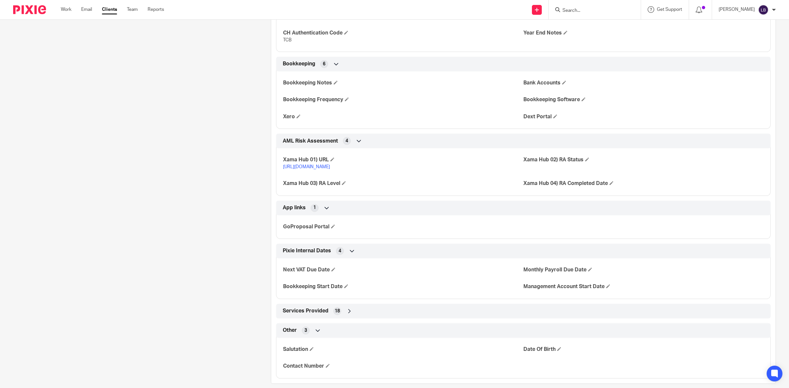
scroll to position [633, 0]
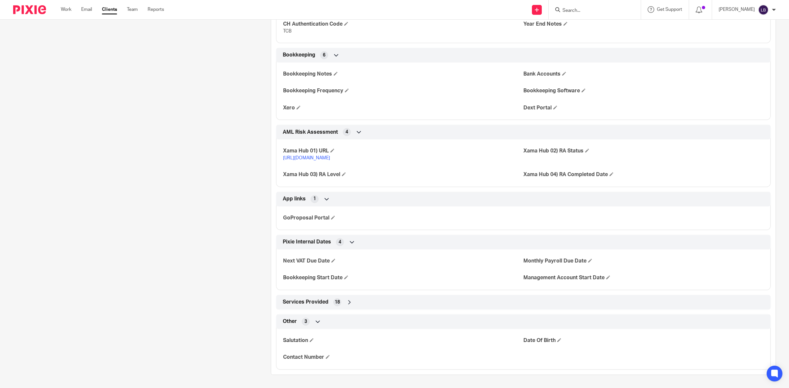
click at [346, 300] on icon at bounding box center [349, 302] width 7 height 7
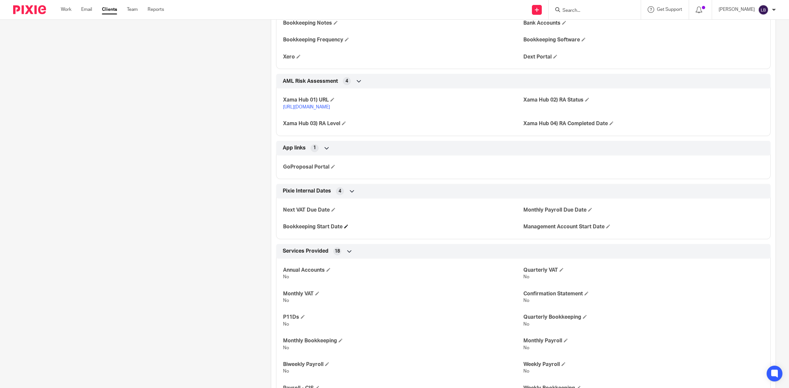
scroll to position [797, 0]
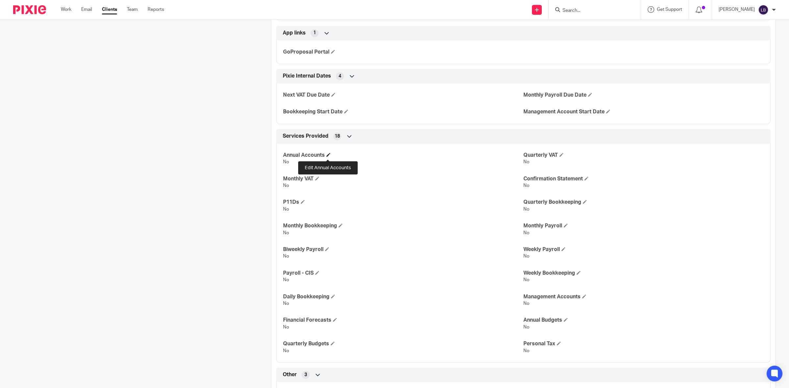
click at [328, 155] on span at bounding box center [328, 155] width 4 height 4
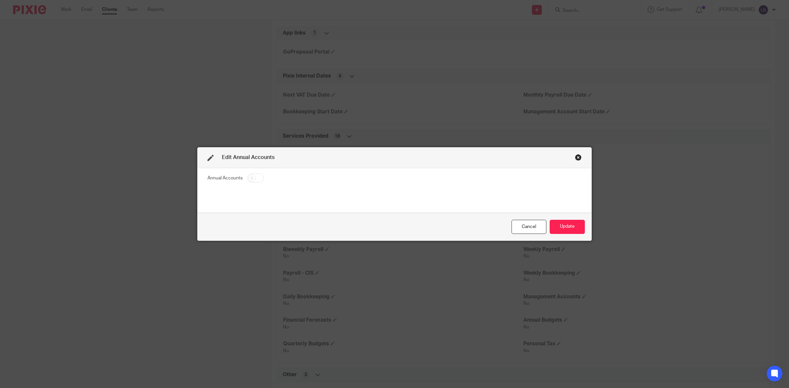
click at [255, 177] on input "checkbox" at bounding box center [255, 178] width 17 height 9
checkbox input "true"
click at [569, 228] on button "Update" at bounding box center [567, 227] width 35 height 14
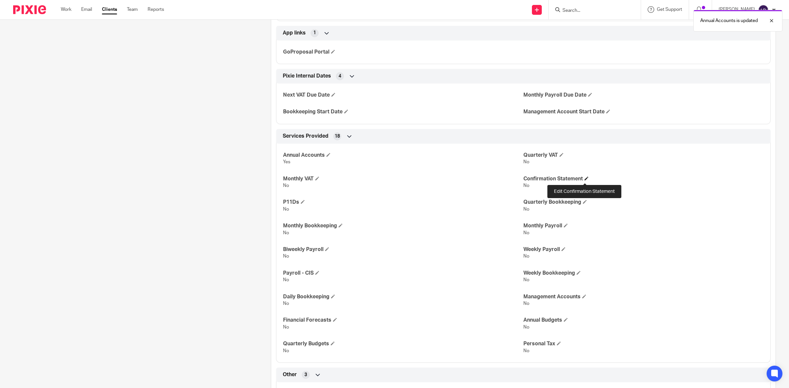
click at [584, 180] on span at bounding box center [586, 179] width 4 height 4
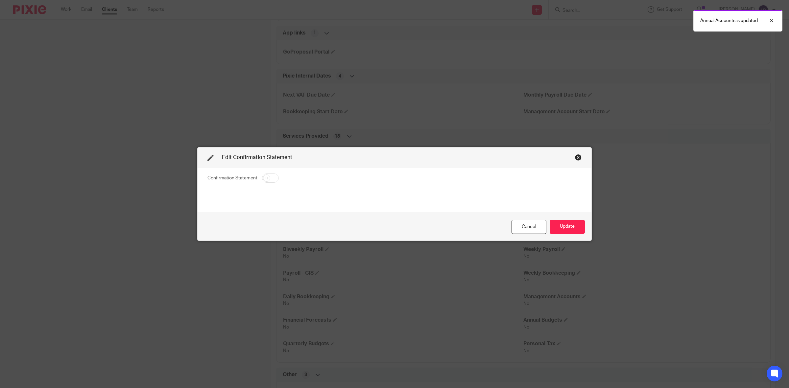
click at [273, 179] on input "checkbox" at bounding box center [270, 178] width 17 height 9
checkbox input "true"
click at [569, 229] on button "Update" at bounding box center [567, 227] width 35 height 14
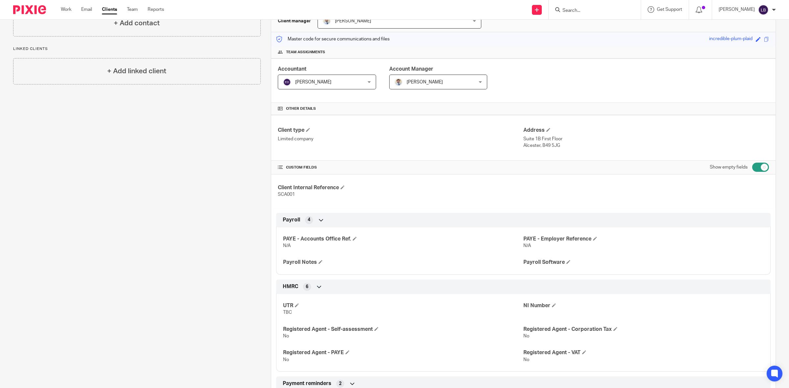
scroll to position [0, 0]
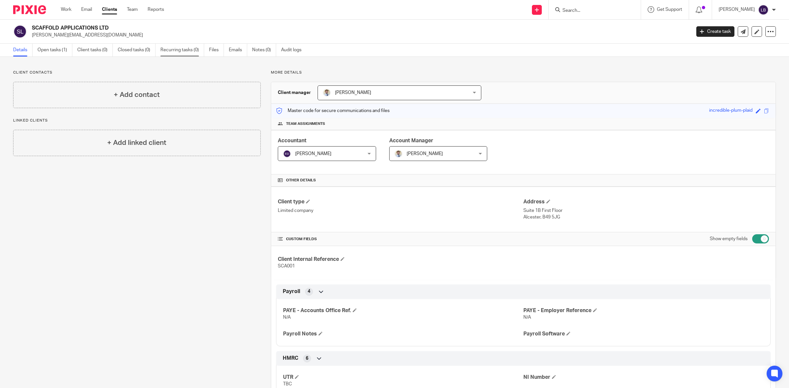
click at [177, 50] on link "Recurring tasks (0)" at bounding box center [182, 50] width 44 height 13
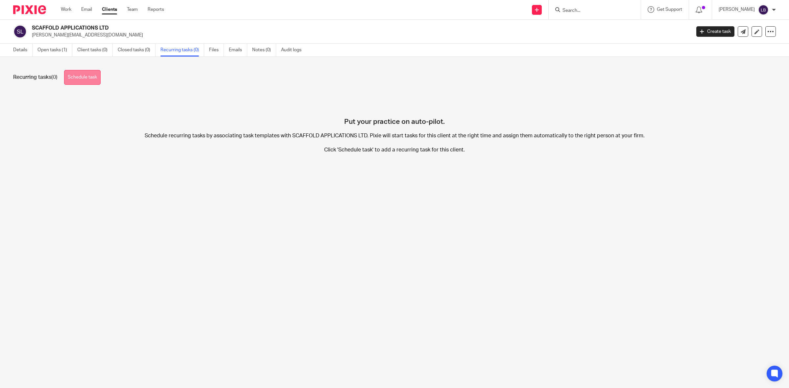
click at [84, 75] on link "Schedule task" at bounding box center [82, 77] width 36 height 15
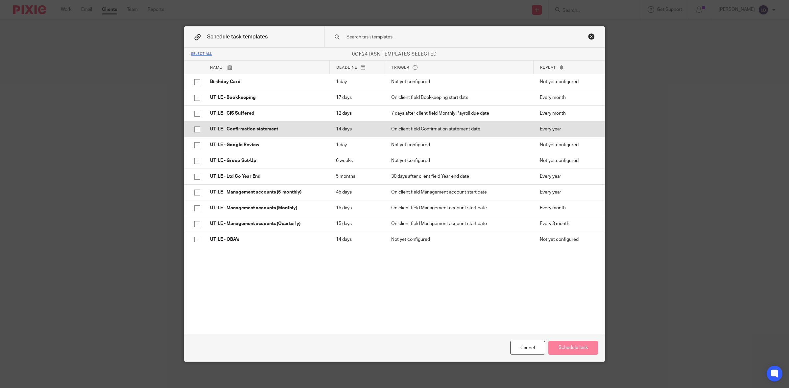
click at [192, 129] on input "checkbox" at bounding box center [197, 129] width 12 height 12
checkbox input "true"
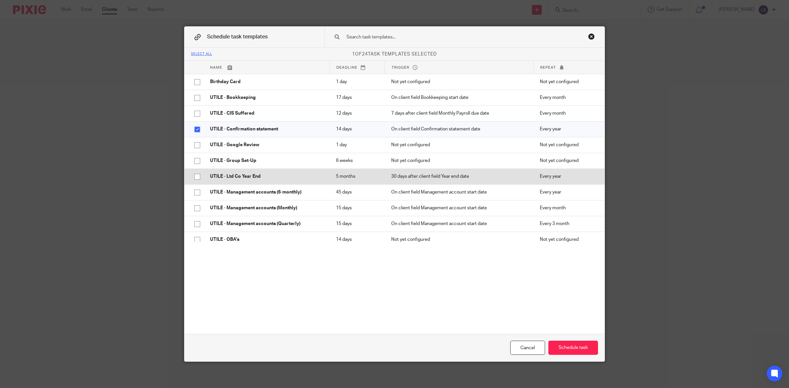
click at [195, 177] on input "checkbox" at bounding box center [197, 177] width 12 height 12
checkbox input "true"
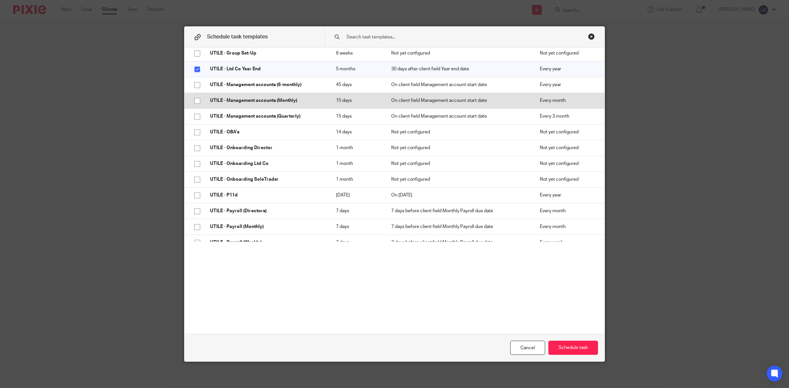
scroll to position [123, 0]
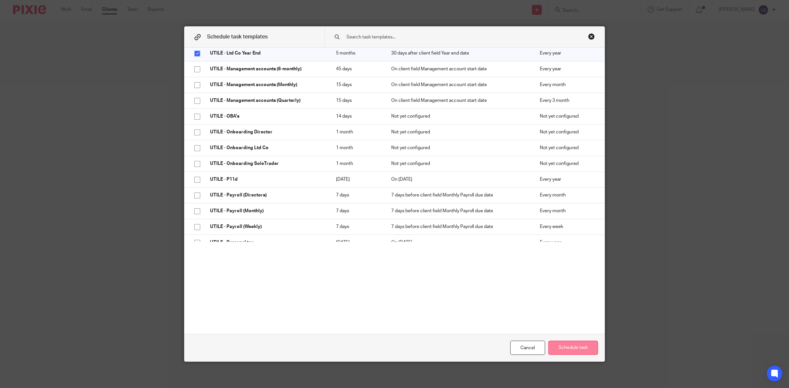
click at [575, 349] on button "Schedule task" at bounding box center [573, 348] width 50 height 14
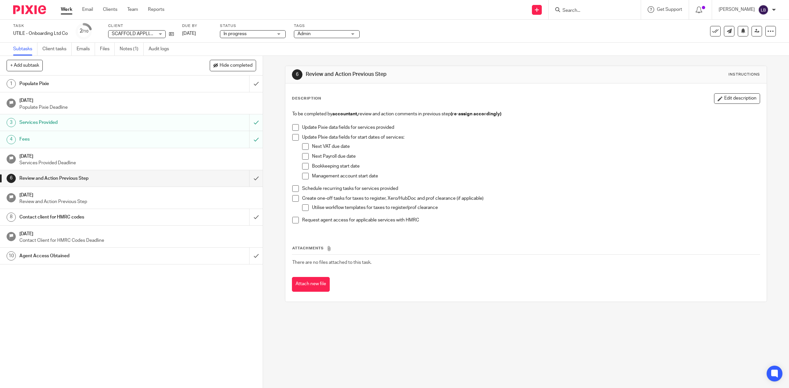
click at [293, 127] on span at bounding box center [295, 127] width 7 height 7
click at [292, 138] on span at bounding box center [295, 137] width 7 height 7
click at [302, 149] on span at bounding box center [305, 146] width 7 height 7
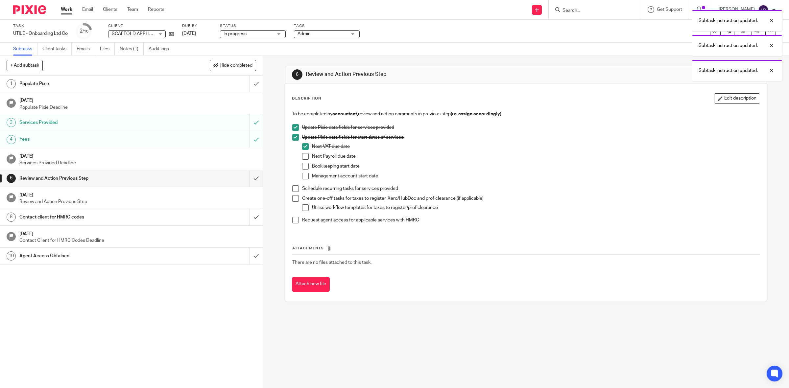
click at [303, 159] on span at bounding box center [305, 156] width 7 height 7
click at [303, 164] on span at bounding box center [305, 166] width 7 height 7
click at [302, 177] on span at bounding box center [305, 176] width 7 height 7
click at [292, 190] on span at bounding box center [295, 188] width 7 height 7
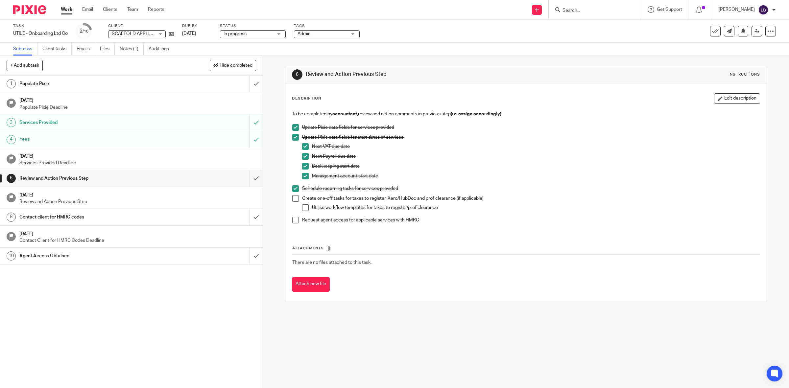
click at [292, 199] on span at bounding box center [295, 198] width 7 height 7
click at [302, 208] on span at bounding box center [305, 207] width 7 height 7
click at [741, 30] on icon at bounding box center [743, 30] width 5 height 5
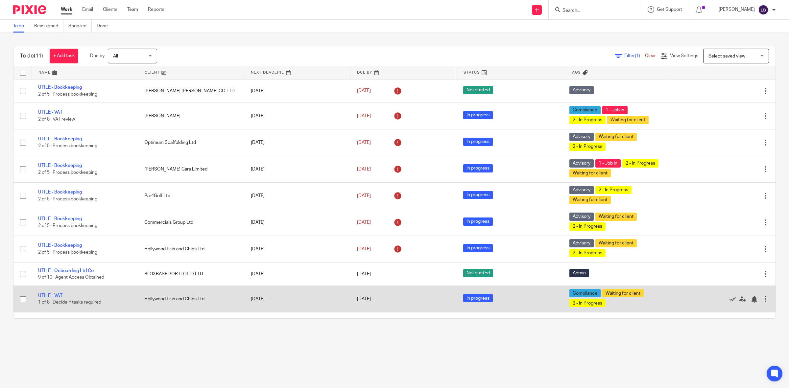
scroll to position [42, 0]
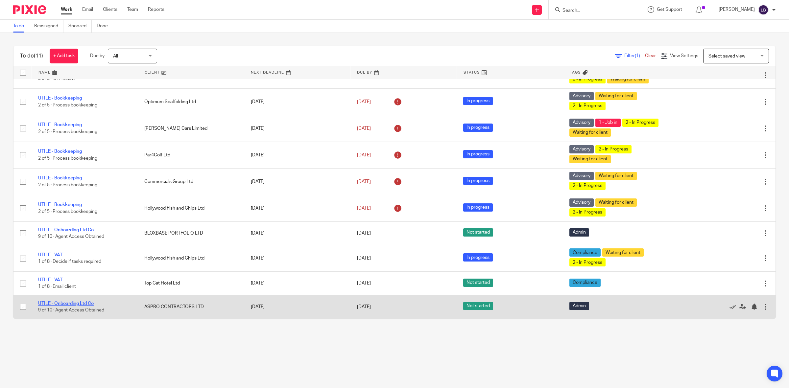
click at [75, 303] on link "UTILE - Onboarding Ltd Co" at bounding box center [66, 303] width 56 height 5
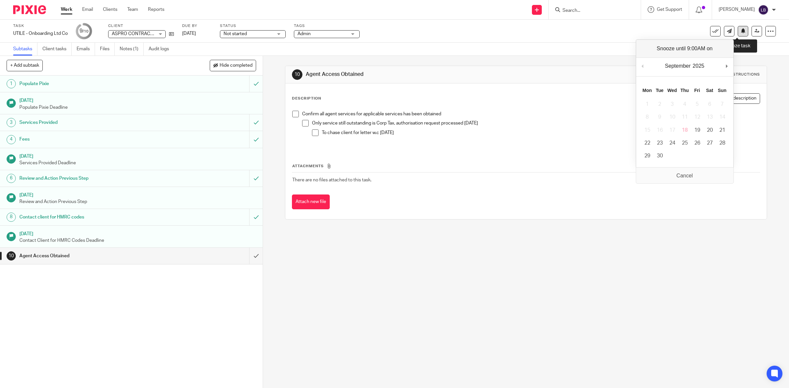
click at [741, 30] on icon at bounding box center [743, 30] width 5 height 5
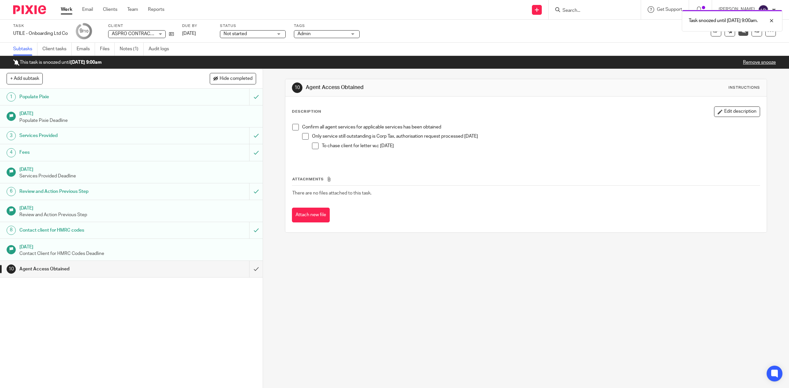
click at [67, 9] on link "Work" at bounding box center [67, 9] width 12 height 7
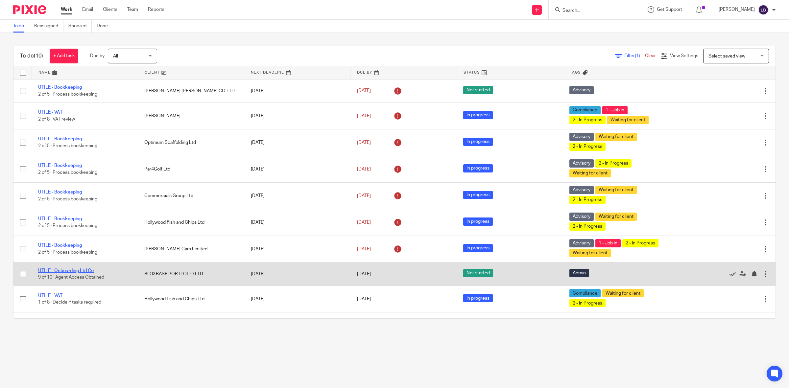
click at [76, 271] on link "UTILE - Onboarding Ltd Co" at bounding box center [66, 271] width 56 height 5
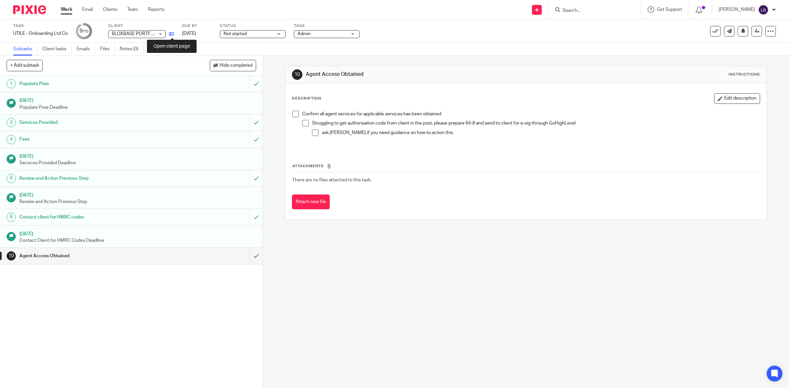
click at [172, 33] on icon at bounding box center [171, 34] width 5 height 5
click at [70, 11] on link "Work" at bounding box center [67, 9] width 12 height 7
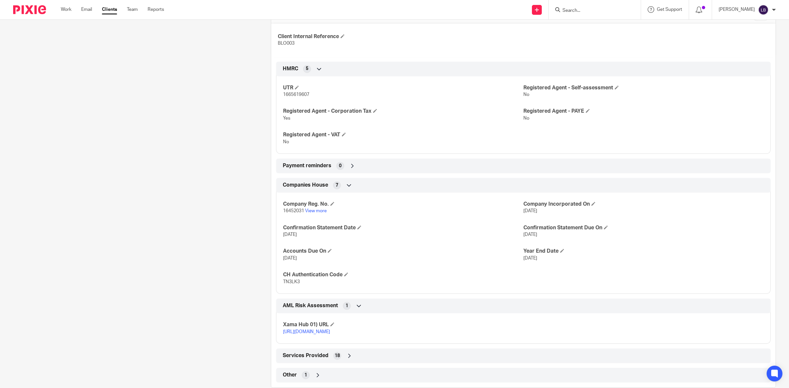
scroll to position [237, 0]
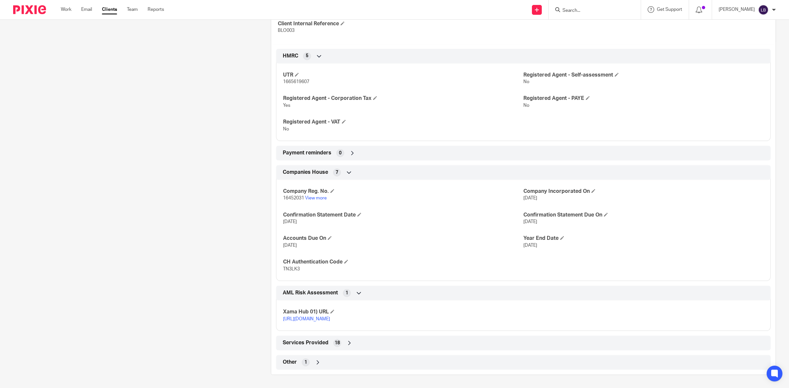
click at [348, 342] on icon at bounding box center [349, 343] width 7 height 7
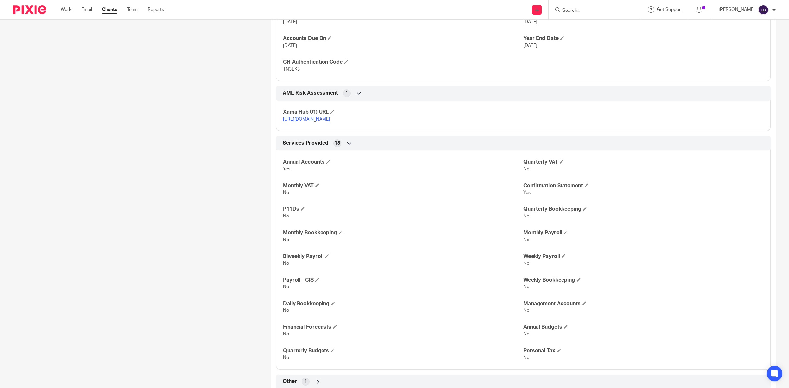
scroll to position [456, 0]
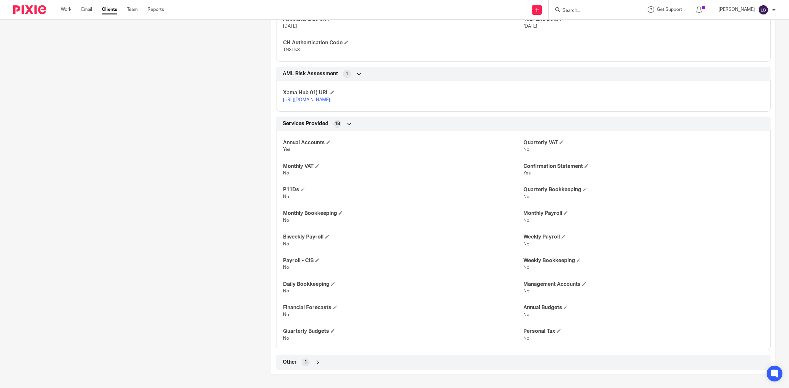
click at [316, 363] on icon at bounding box center [318, 362] width 7 height 7
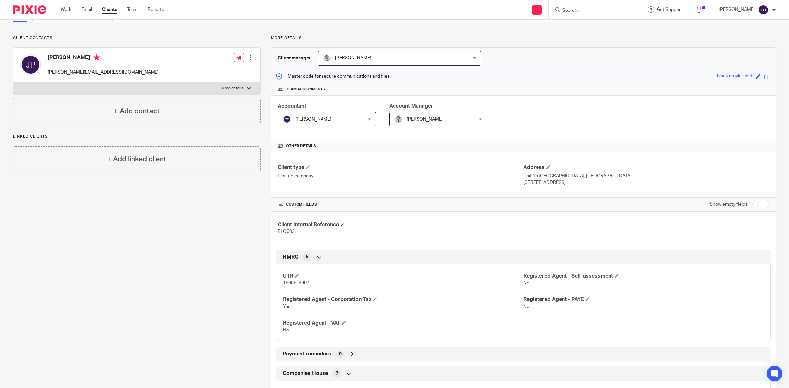
scroll to position [0, 0]
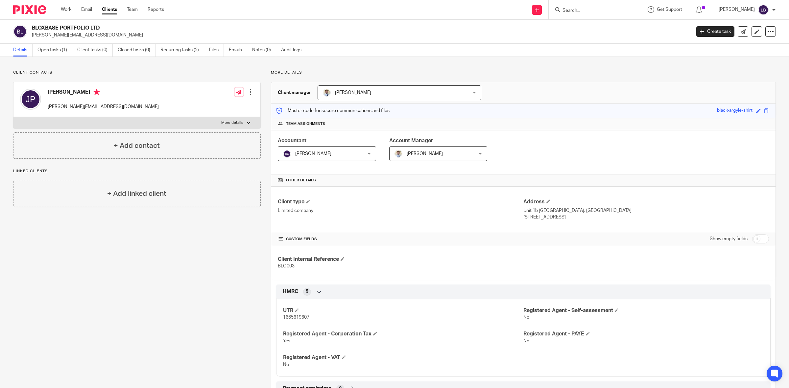
click at [192, 122] on label "More details" at bounding box center [136, 123] width 247 height 12
click at [13, 117] on input "More details" at bounding box center [13, 117] width 0 height 0
checkbox input "true"
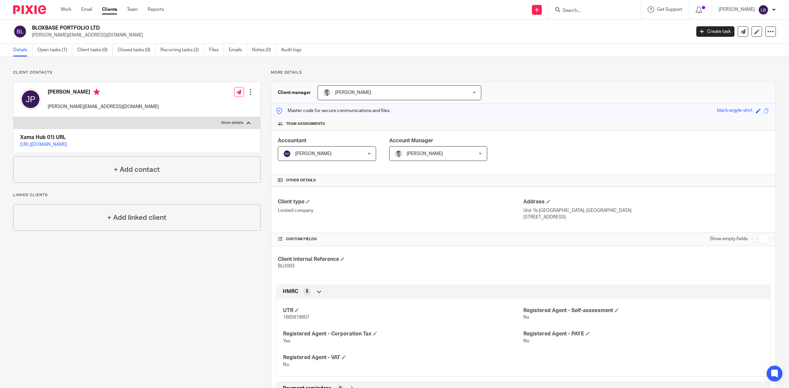
click at [584, 11] on input "Search" at bounding box center [591, 11] width 59 height 6
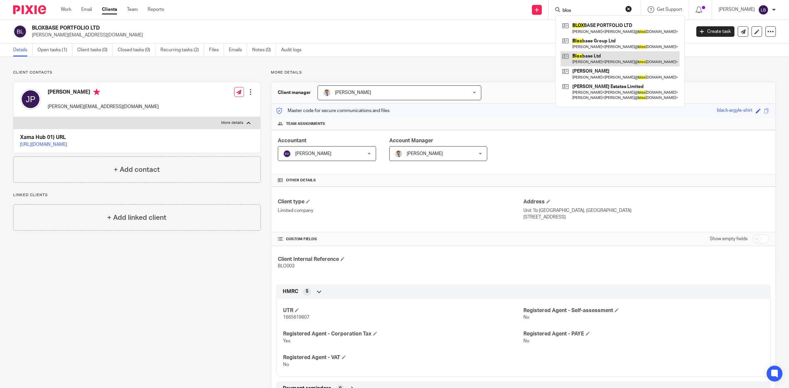
type input "blox"
drag, startPoint x: 584, startPoint y: 58, endPoint x: 580, endPoint y: 59, distance: 4.9
click at [584, 58] on link at bounding box center [619, 58] width 119 height 15
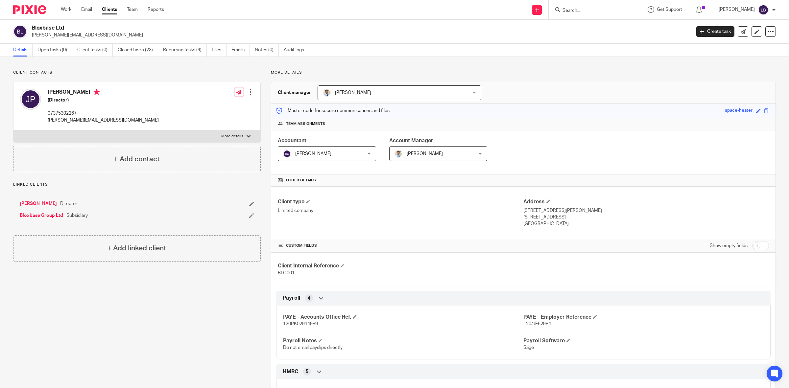
click at [78, 113] on p "07375302267" at bounding box center [103, 113] width 111 height 7
drag, startPoint x: 78, startPoint y: 113, endPoint x: 47, endPoint y: 114, distance: 31.2
click at [47, 114] on div "Jon Preston (Director) 07375302267 jon@bloxbase.co.uk" at bounding box center [89, 105] width 139 height 41
copy p "07375302267"
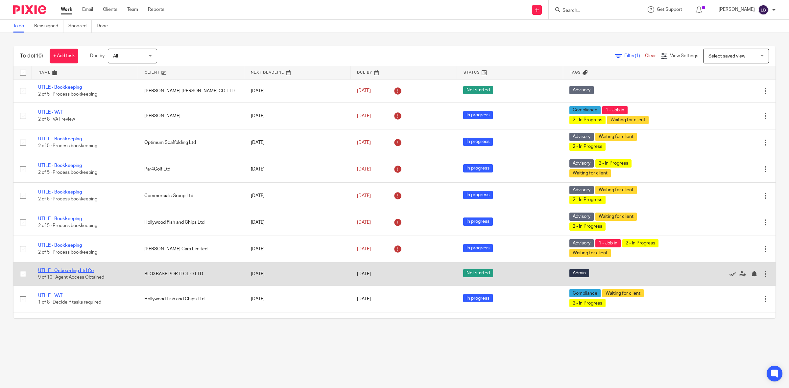
click at [70, 271] on link "UTILE - Onboarding Ltd Co" at bounding box center [66, 271] width 56 height 5
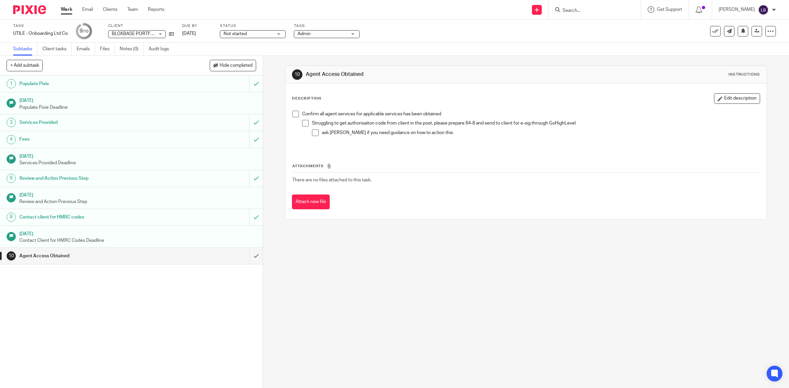
click at [281, 34] on div "Not started Not started" at bounding box center [253, 34] width 66 height 8
click at [260, 54] on li "In progress" at bounding box center [253, 57] width 65 height 13
click at [63, 8] on link "Work" at bounding box center [67, 9] width 12 height 7
